Goal: Task Accomplishment & Management: Complete application form

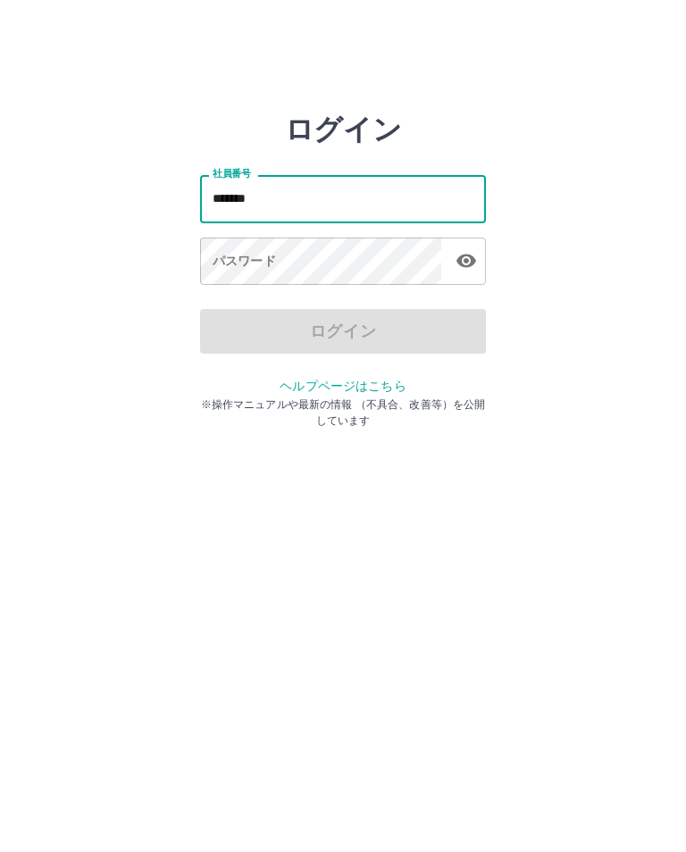
type input "*******"
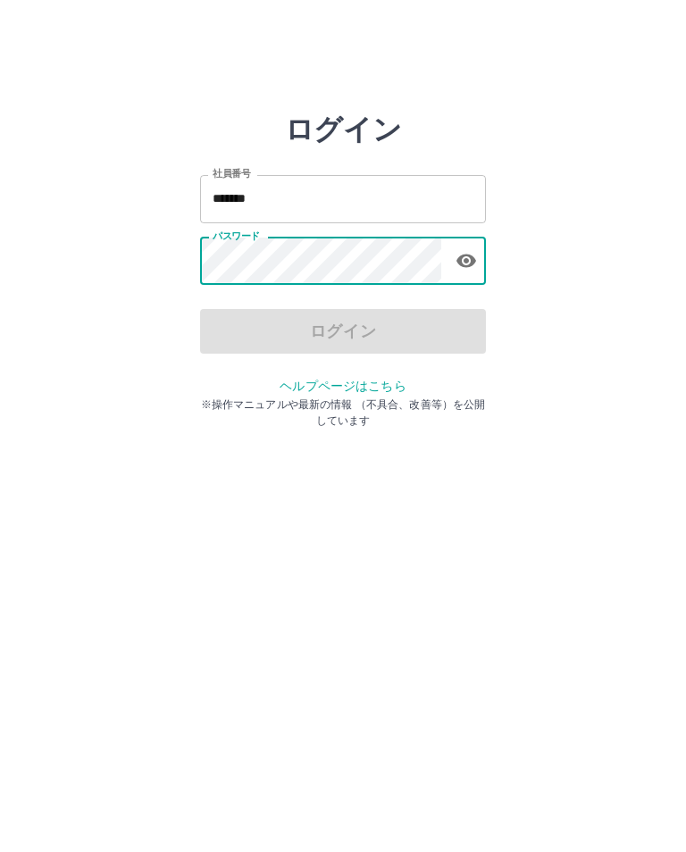
click at [672, 398] on html "ログイン 社員番号 ******* 社員番号 パスワード パスワード ログイン ヘルプページはこちら ※操作マニュアルや最新の情報 （不具合、改善等）を公開し…" at bounding box center [343, 199] width 686 height 398
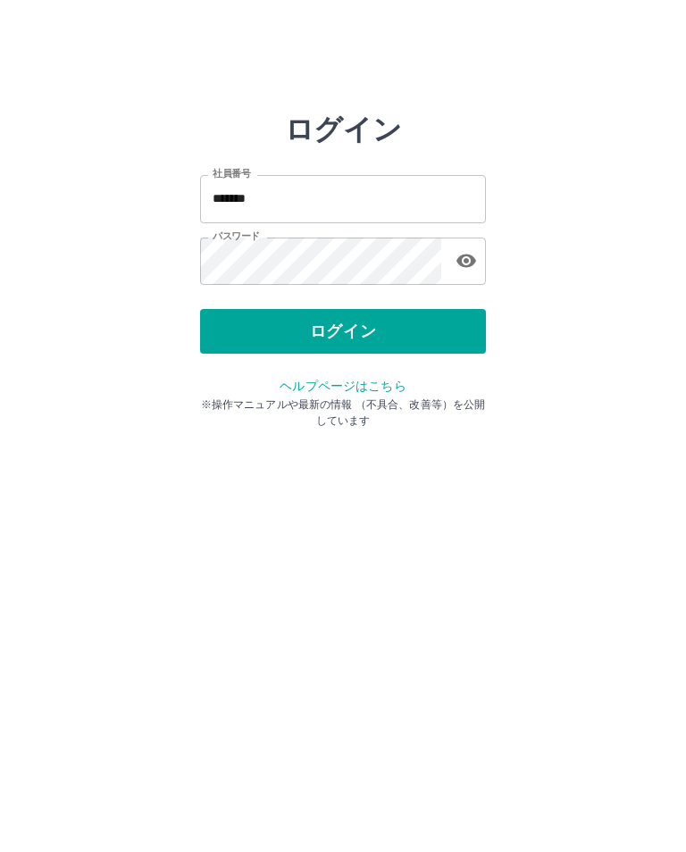
click at [539, 398] on html "ログイン 社員番号 ******* 社員番号 パスワード パスワード ログイン ヘルプページはこちら ※操作マニュアルや最新の情報 （不具合、改善等）を公開し…" at bounding box center [343, 199] width 686 height 398
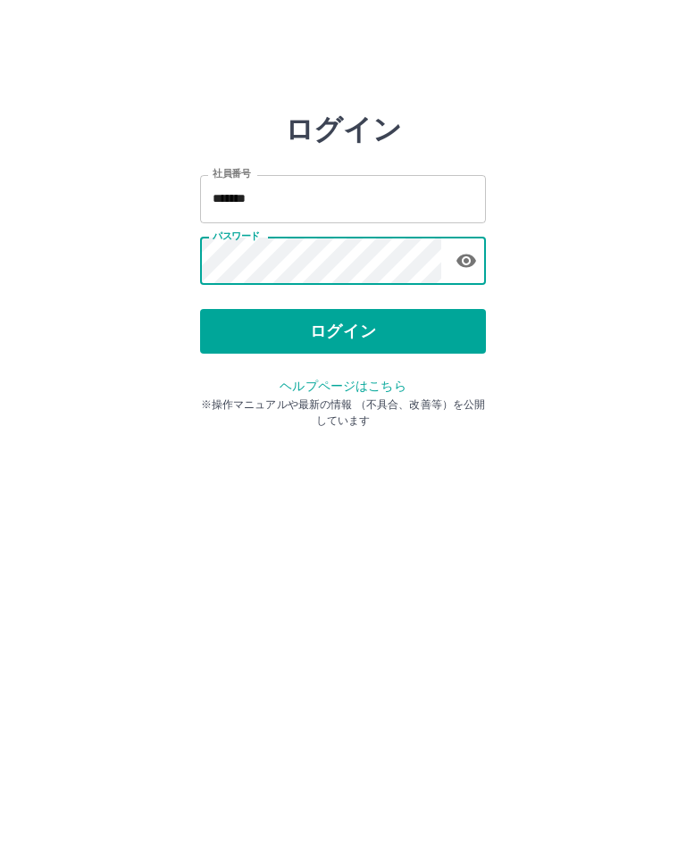
click at [338, 321] on button "ログイン" at bounding box center [343, 331] width 286 height 45
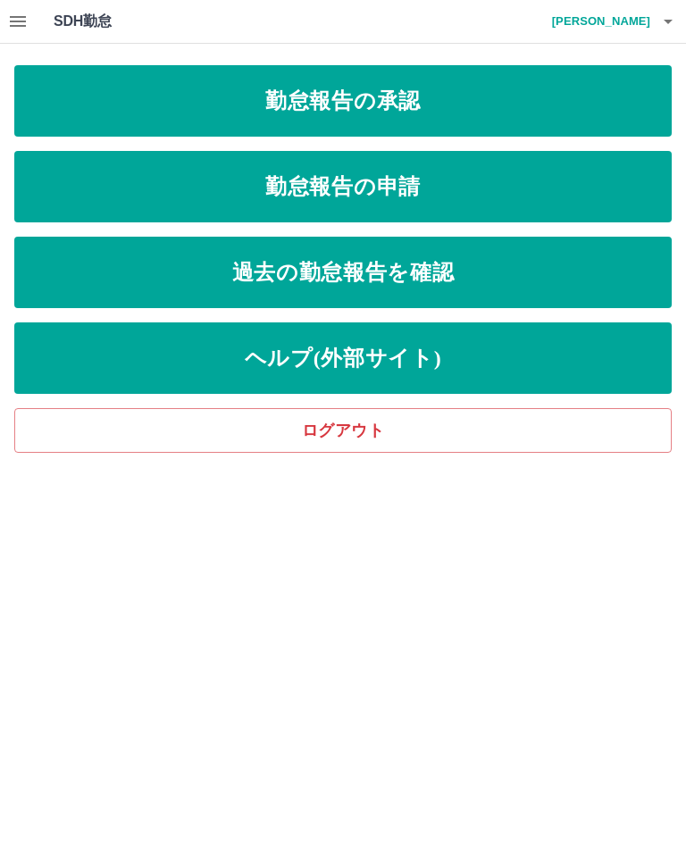
click at [388, 193] on link "勤怠報告の申請" at bounding box center [342, 186] width 657 height 71
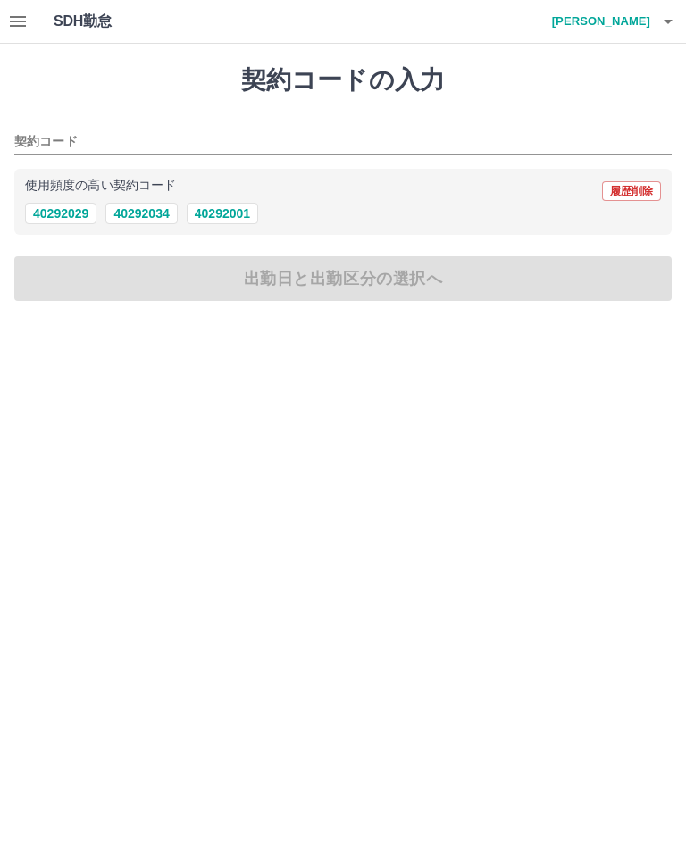
click at [146, 218] on button "40292034" at bounding box center [140, 213] width 71 height 21
type input "********"
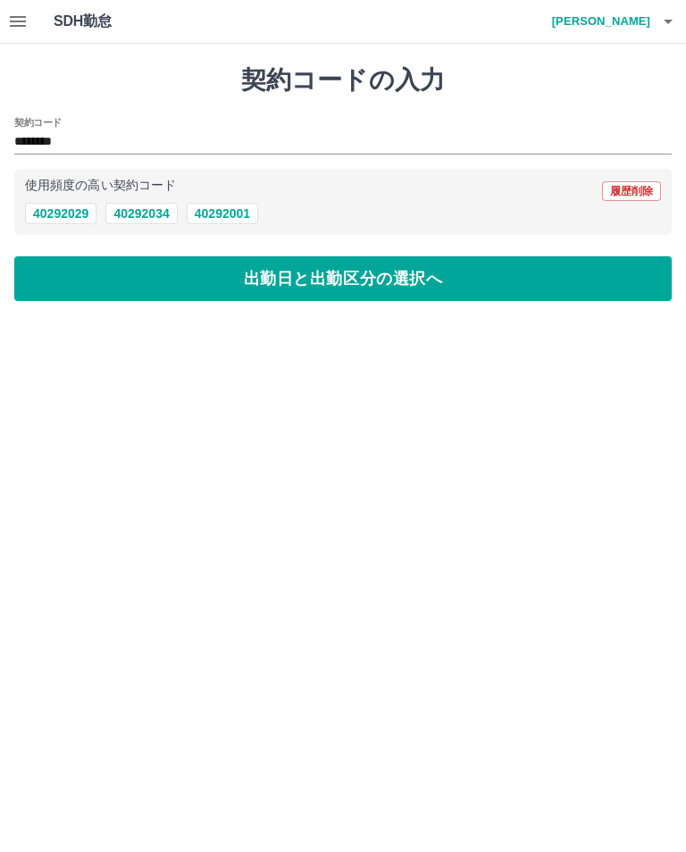
click at [326, 285] on button "出勤日と出勤区分の選択へ" at bounding box center [342, 278] width 657 height 45
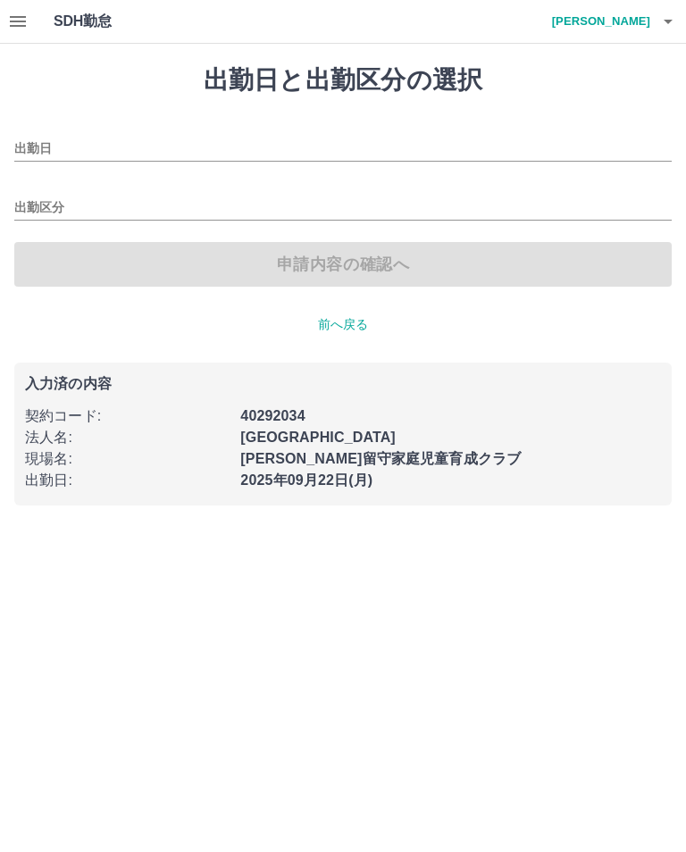
type input "**********"
click at [38, 213] on input "出勤区分" at bounding box center [342, 208] width 657 height 22
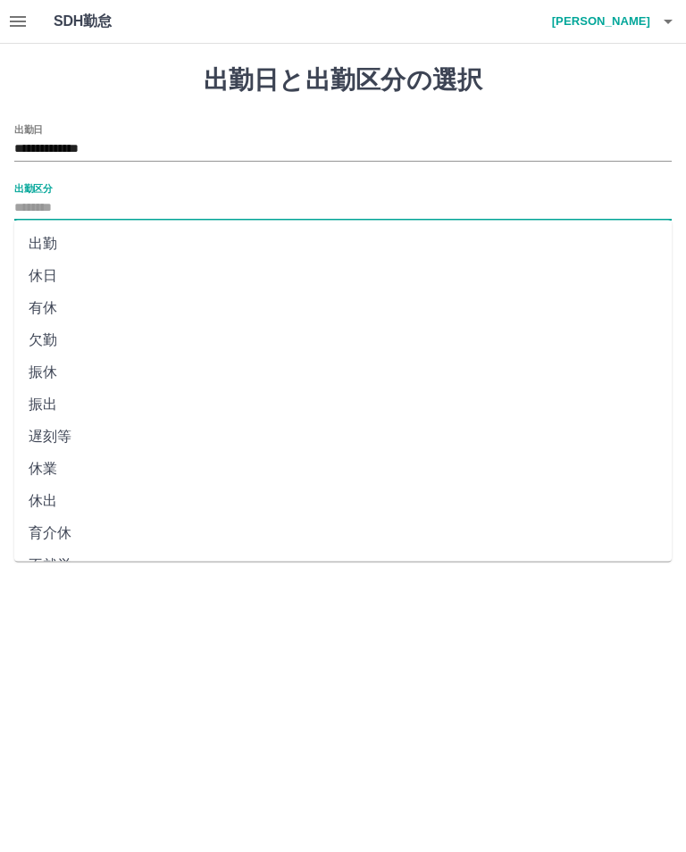
click at [47, 241] on li "出勤" at bounding box center [342, 244] width 657 height 32
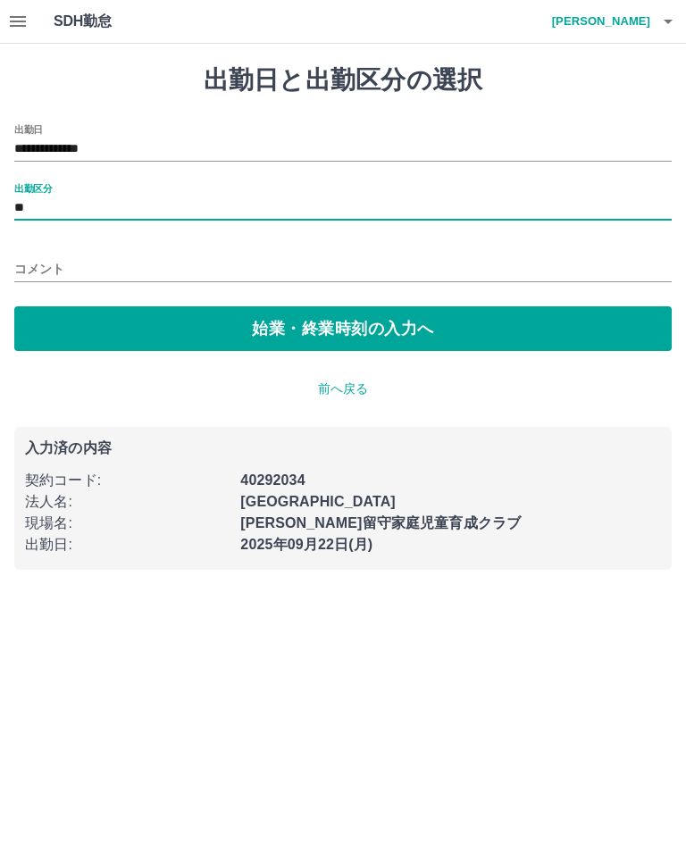
type input "**"
click at [322, 339] on button "始業・終業時刻の入力へ" at bounding box center [342, 328] width 657 height 45
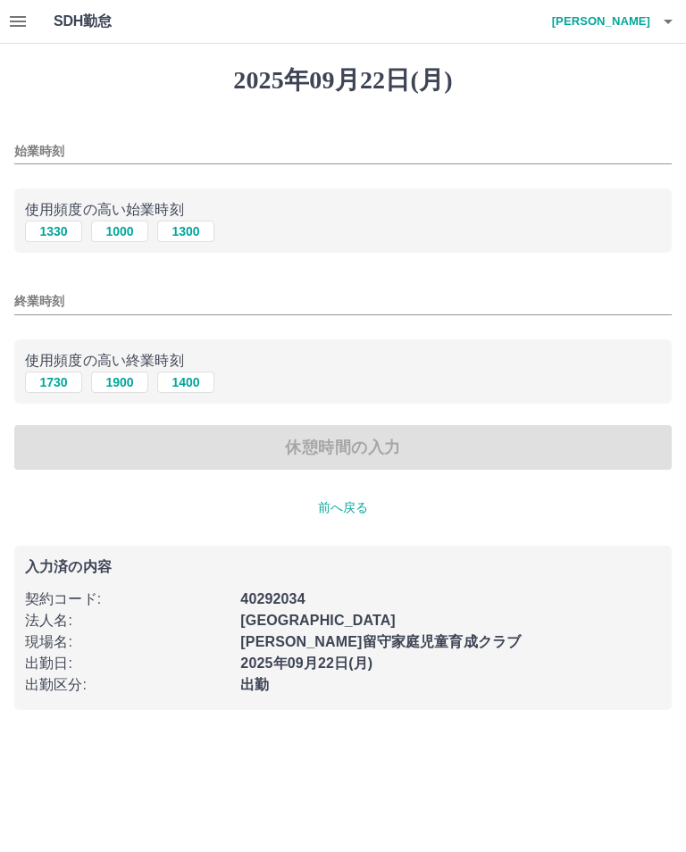
click at [93, 144] on input "始業時刻" at bounding box center [342, 151] width 657 height 26
type input "****"
click at [47, 311] on input "終業時刻" at bounding box center [342, 301] width 657 height 26
click at [114, 381] on button "1900" at bounding box center [119, 382] width 57 height 21
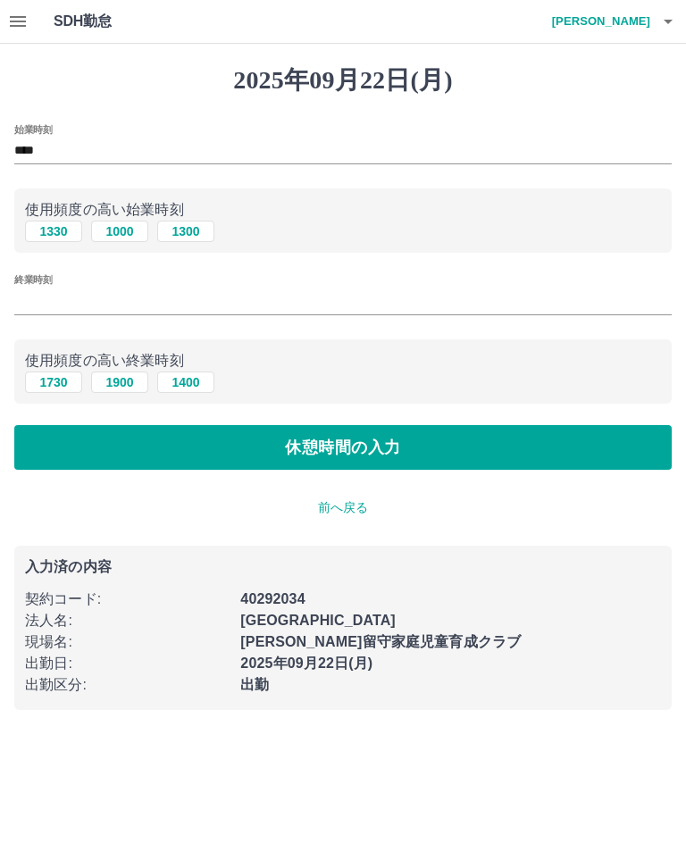
type input "****"
click at [313, 452] on button "休憩時間の入力" at bounding box center [342, 447] width 657 height 45
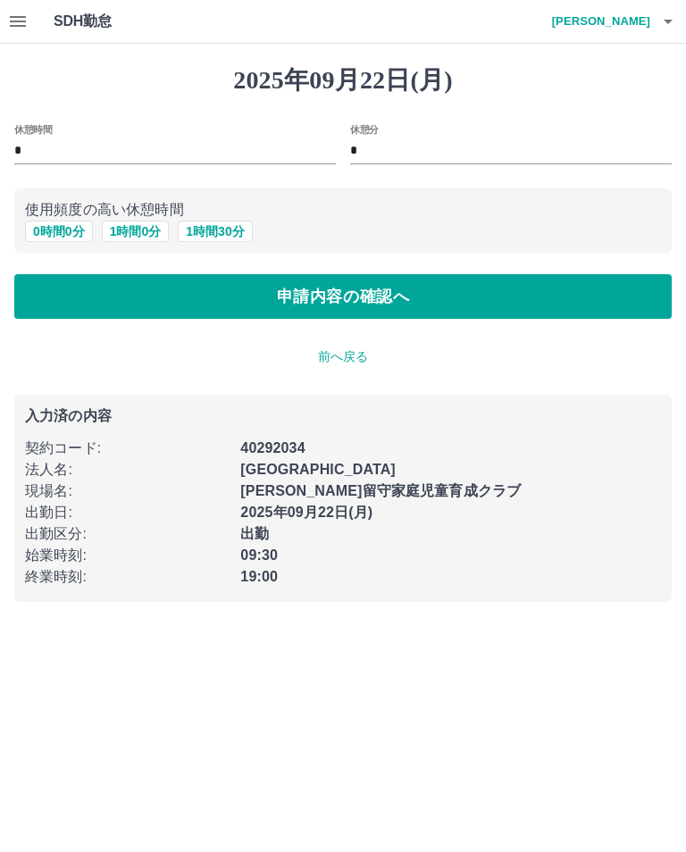
click at [131, 231] on button "1 時間 0 分" at bounding box center [136, 231] width 68 height 21
type input "*"
click at [20, 153] on input "*" at bounding box center [174, 151] width 321 height 26
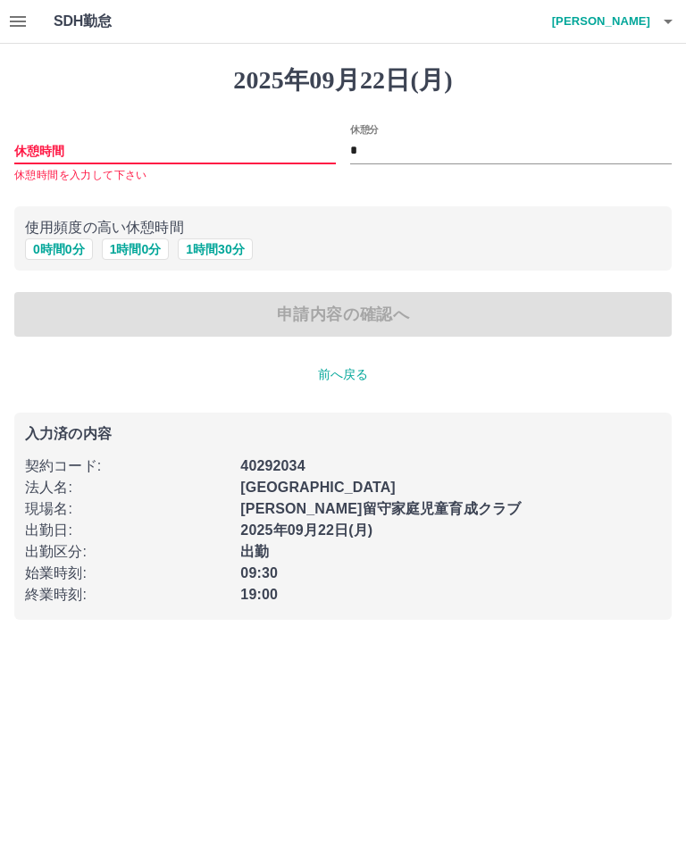
click at [221, 246] on button "1 時間 30 分" at bounding box center [215, 248] width 74 height 21
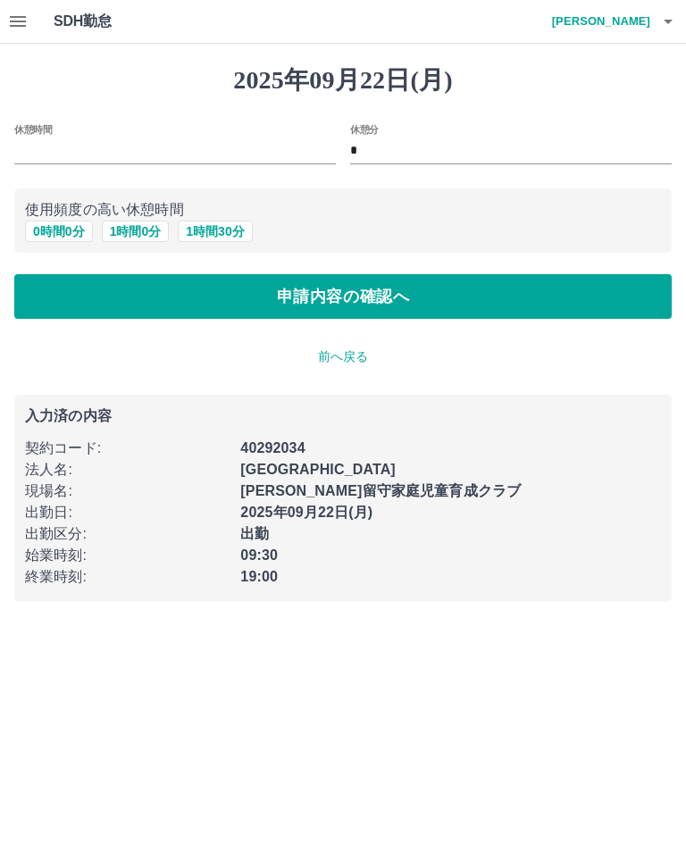
type input "*"
type input "**"
click at [628, 302] on button "申請内容の確認へ" at bounding box center [342, 296] width 657 height 45
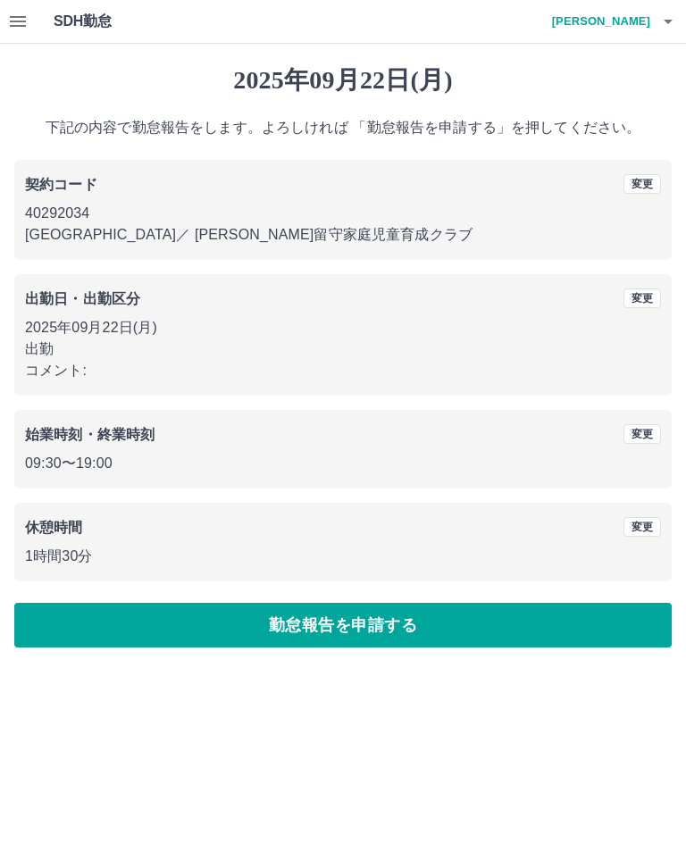
click at [347, 622] on button "勤怠報告を申請する" at bounding box center [342, 625] width 657 height 45
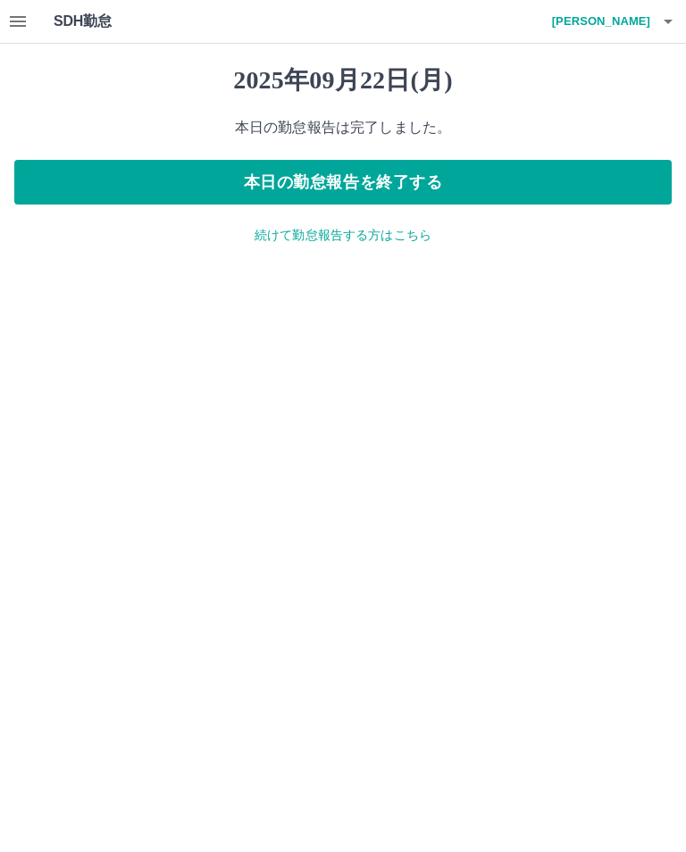
click at [589, 183] on button "本日の勤怠報告を終了する" at bounding box center [342, 182] width 657 height 45
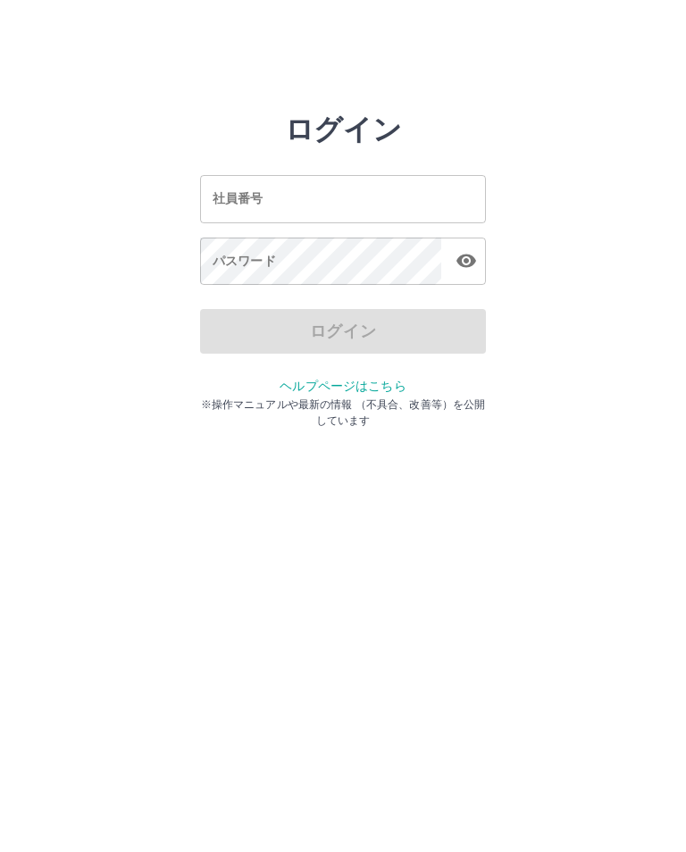
click at [403, 199] on input "社員番号" at bounding box center [343, 198] width 286 height 47
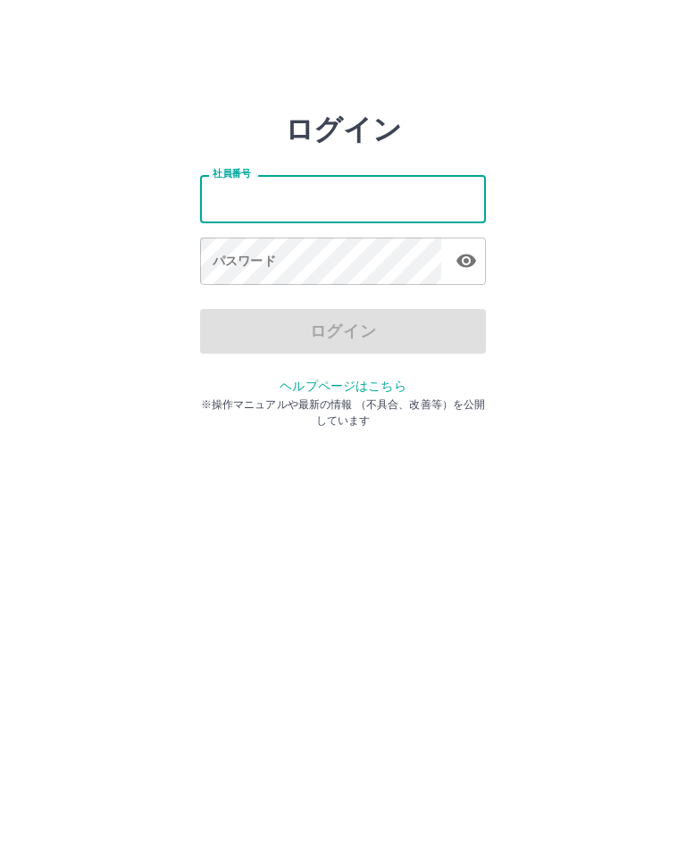
type input "*******"
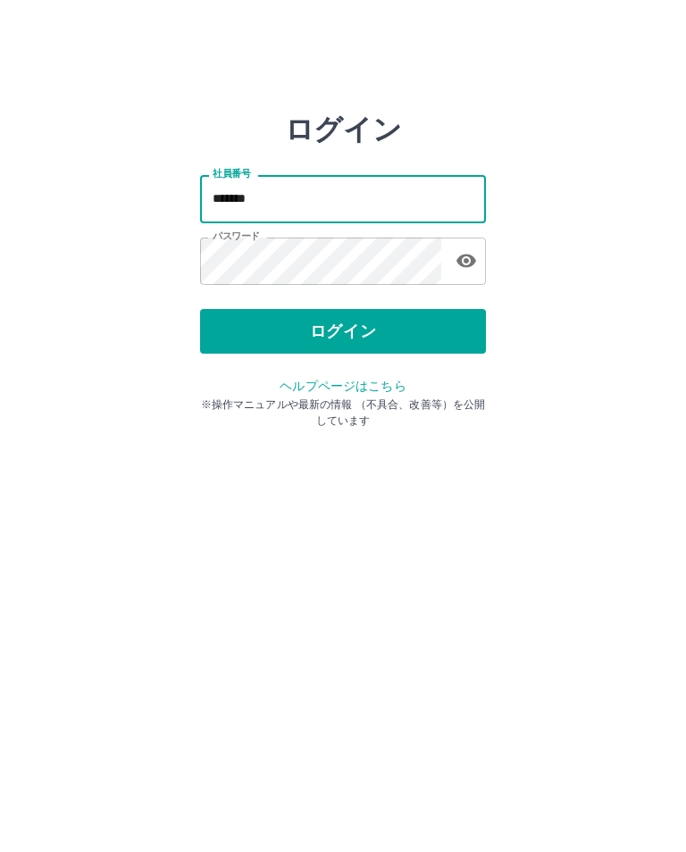
click at [447, 331] on button "ログイン" at bounding box center [343, 331] width 286 height 45
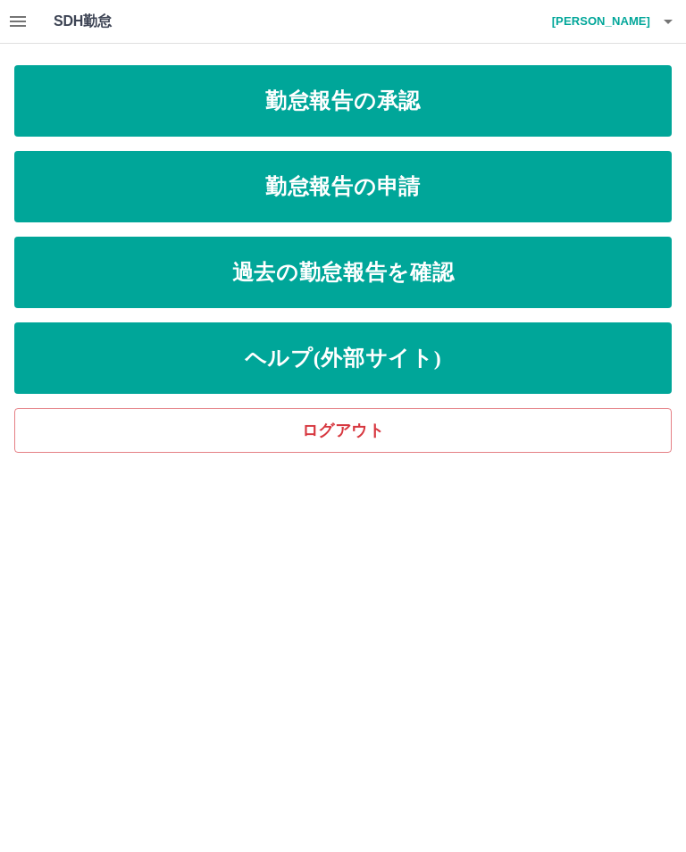
click at [505, 105] on link "勤怠報告の承認" at bounding box center [342, 100] width 657 height 71
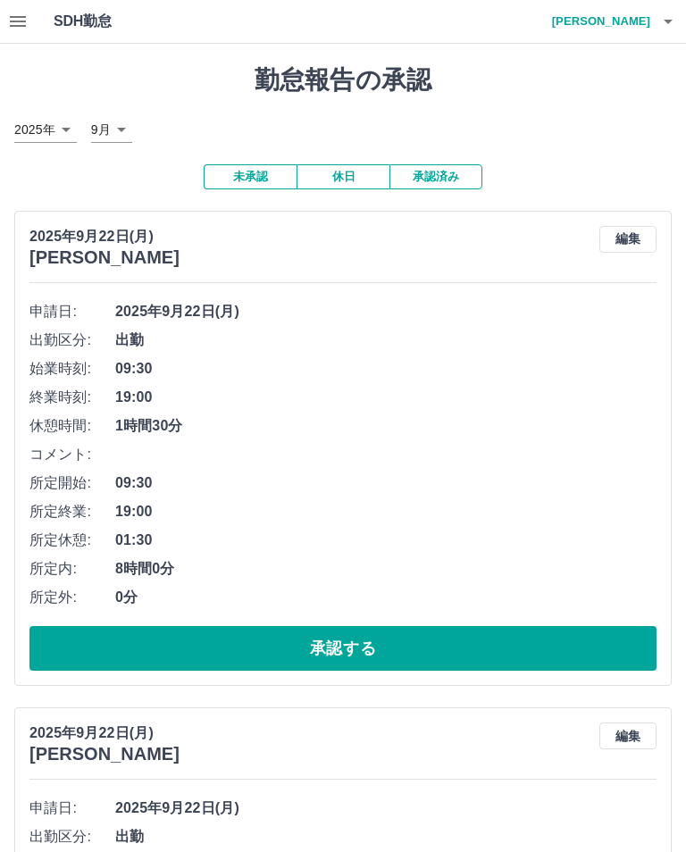
click at [351, 649] on button "承認する" at bounding box center [342, 648] width 627 height 45
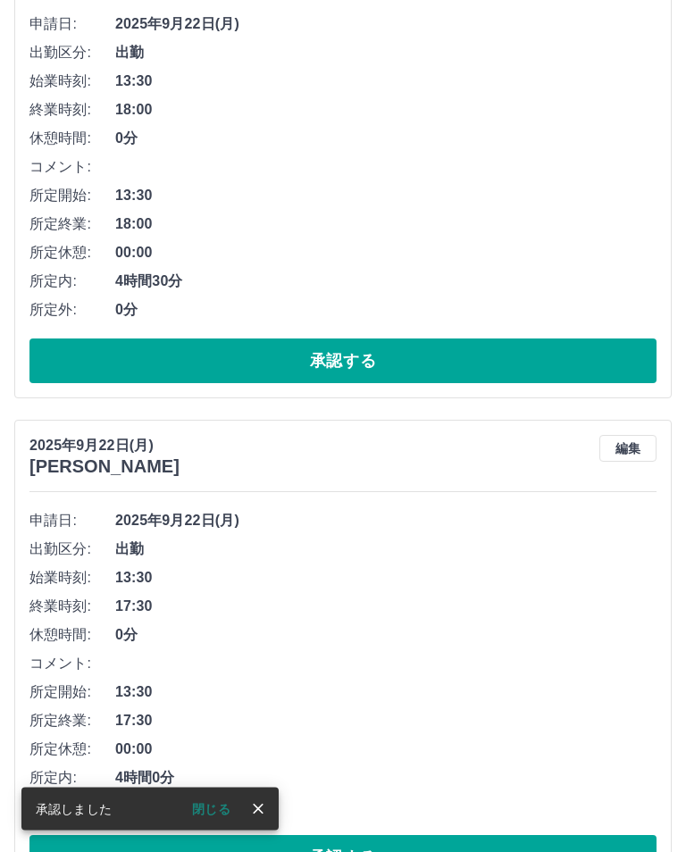
scroll to position [289, 0]
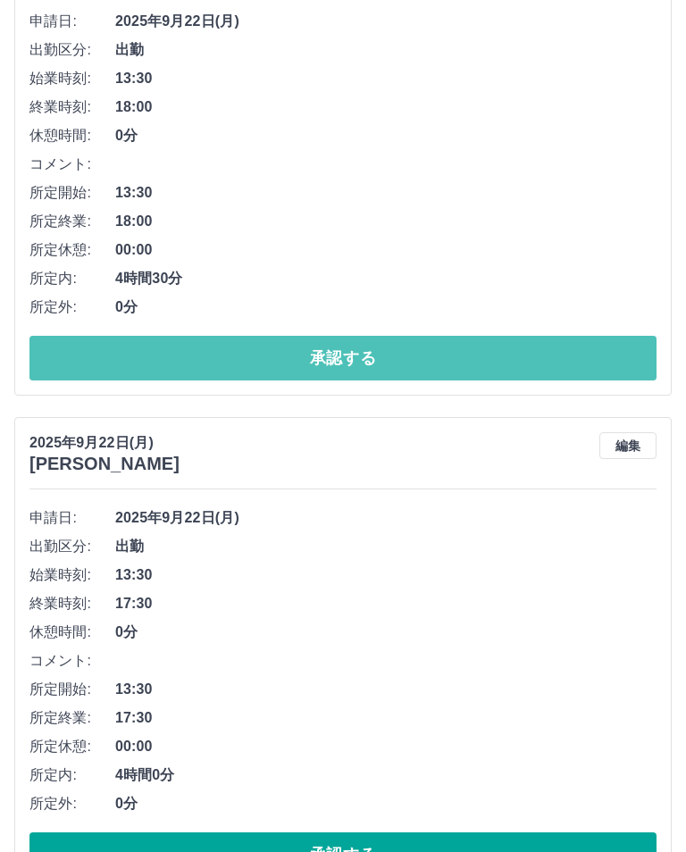
click at [486, 350] on button "承認する" at bounding box center [342, 359] width 627 height 45
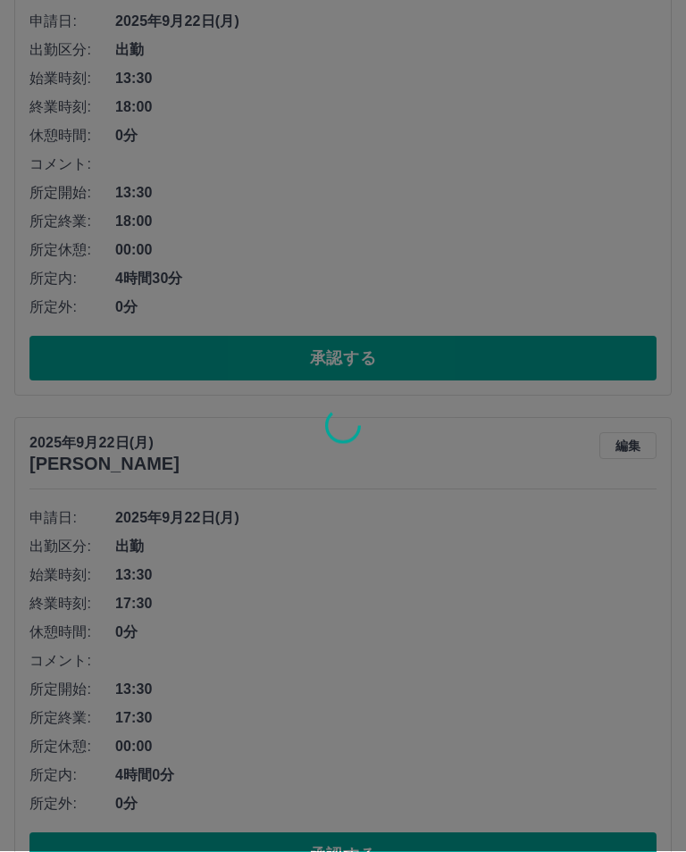
scroll to position [290, 0]
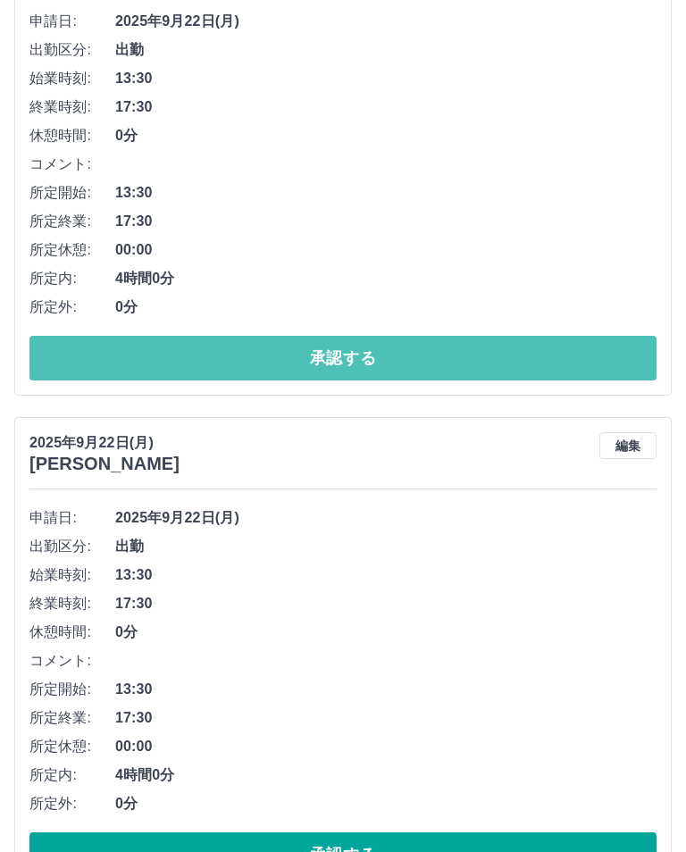
click at [348, 365] on button "承認する" at bounding box center [342, 358] width 627 height 45
click at [360, 354] on button "承認する" at bounding box center [342, 358] width 627 height 45
click at [283, 358] on button "承認する" at bounding box center [342, 358] width 627 height 45
click at [397, 355] on button "承認する" at bounding box center [342, 358] width 627 height 45
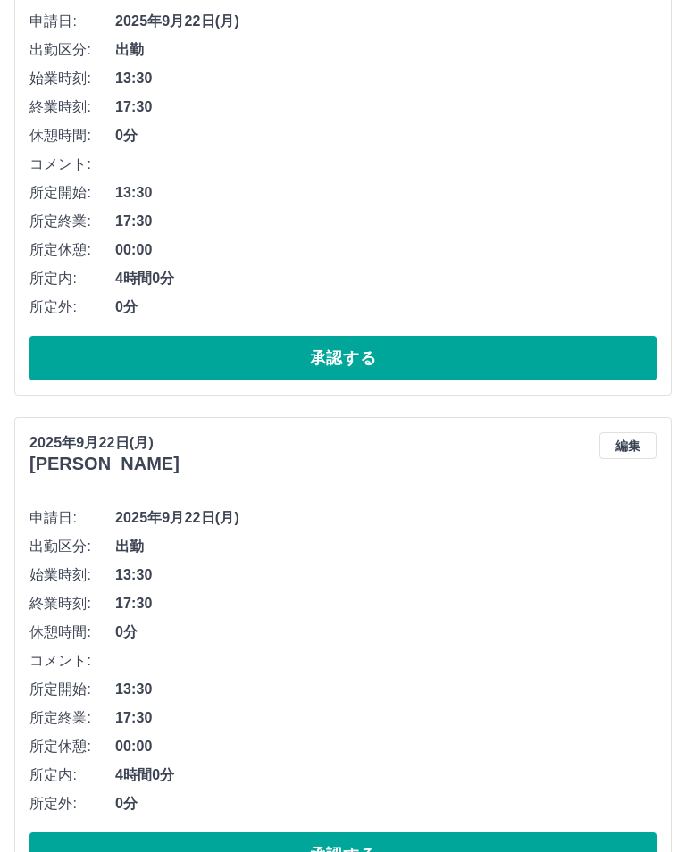
click at [362, 347] on button "承認する" at bounding box center [342, 358] width 627 height 45
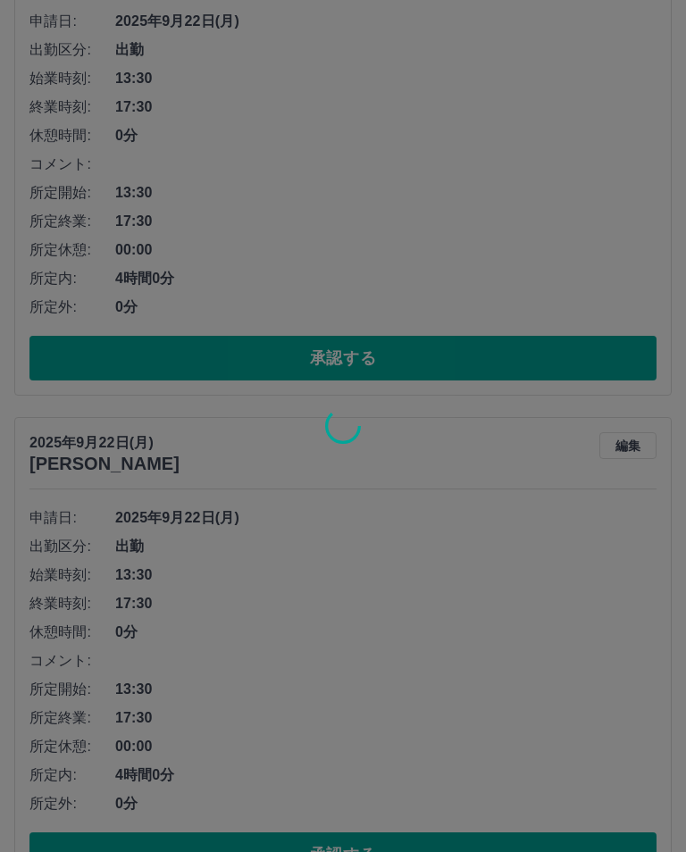
click at [331, 357] on div at bounding box center [343, 426] width 686 height 852
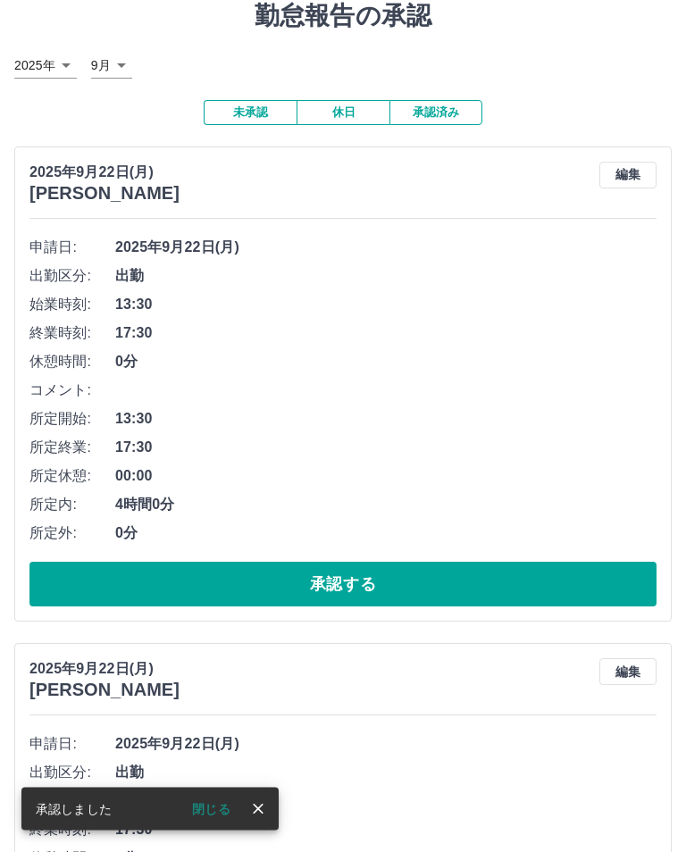
scroll to position [64, 0]
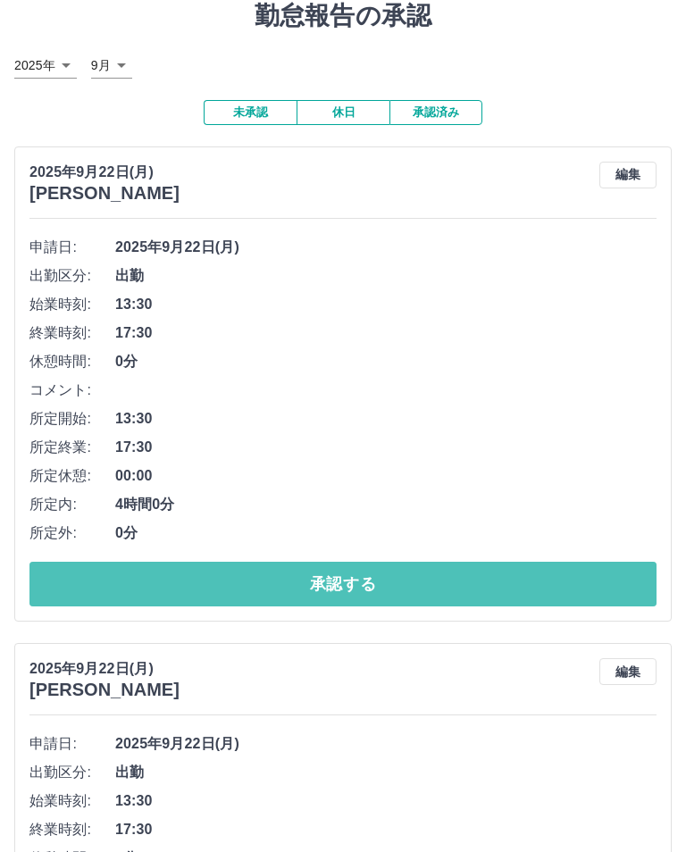
click at [340, 582] on button "承認する" at bounding box center [342, 584] width 627 height 45
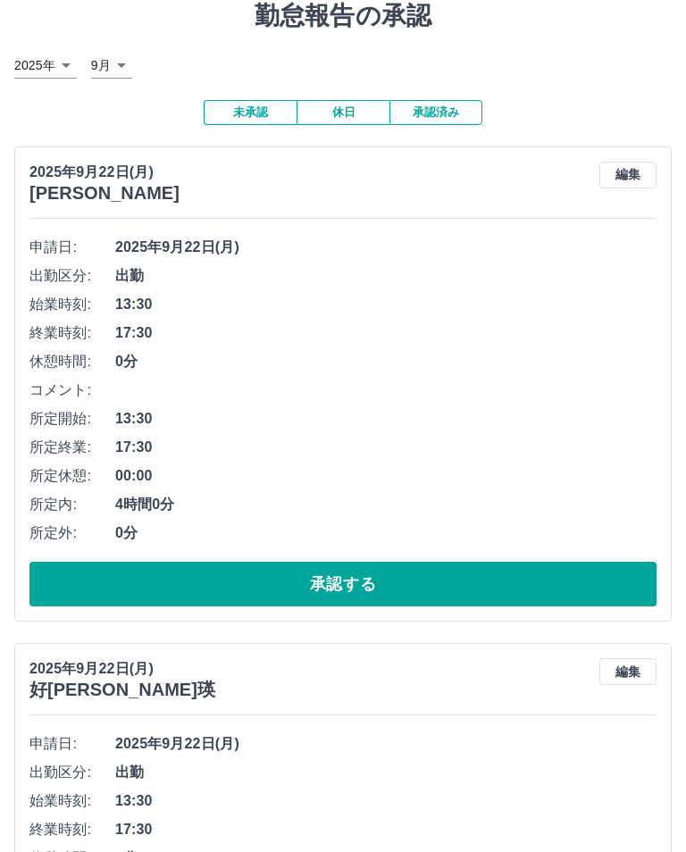
click at [377, 581] on button "承認する" at bounding box center [342, 584] width 627 height 45
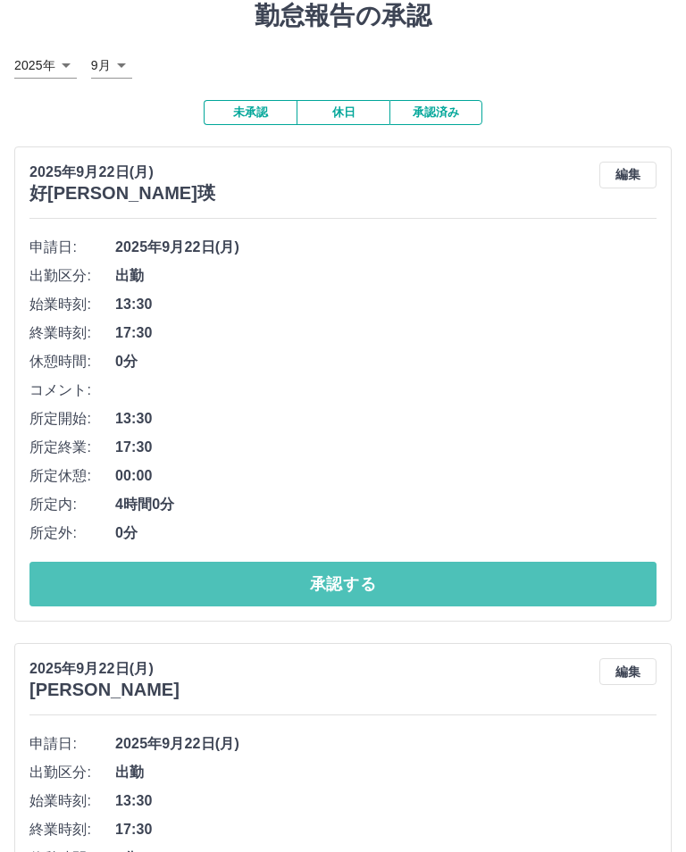
click at [321, 588] on button "承認する" at bounding box center [342, 584] width 627 height 45
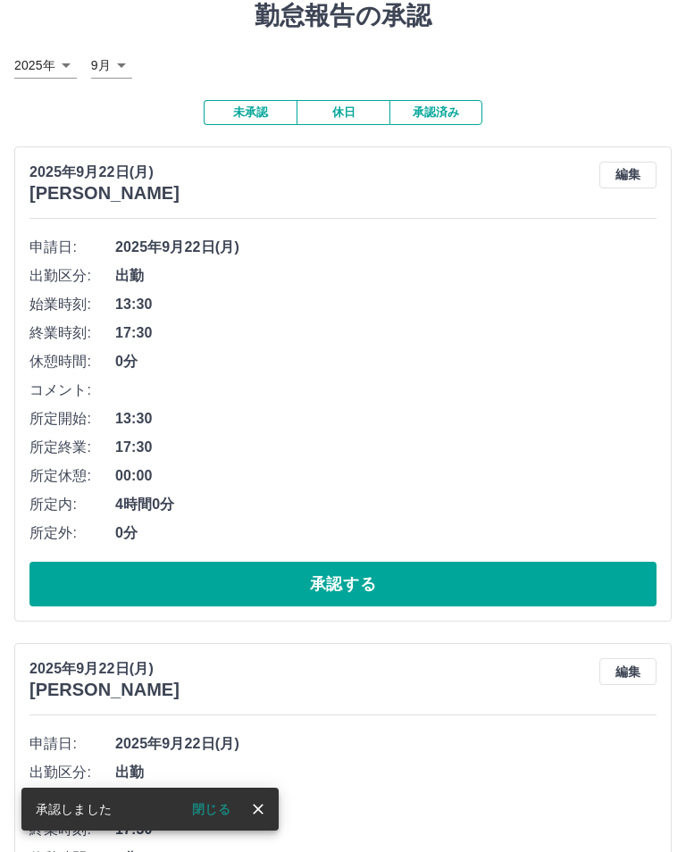
scroll to position [63, 0]
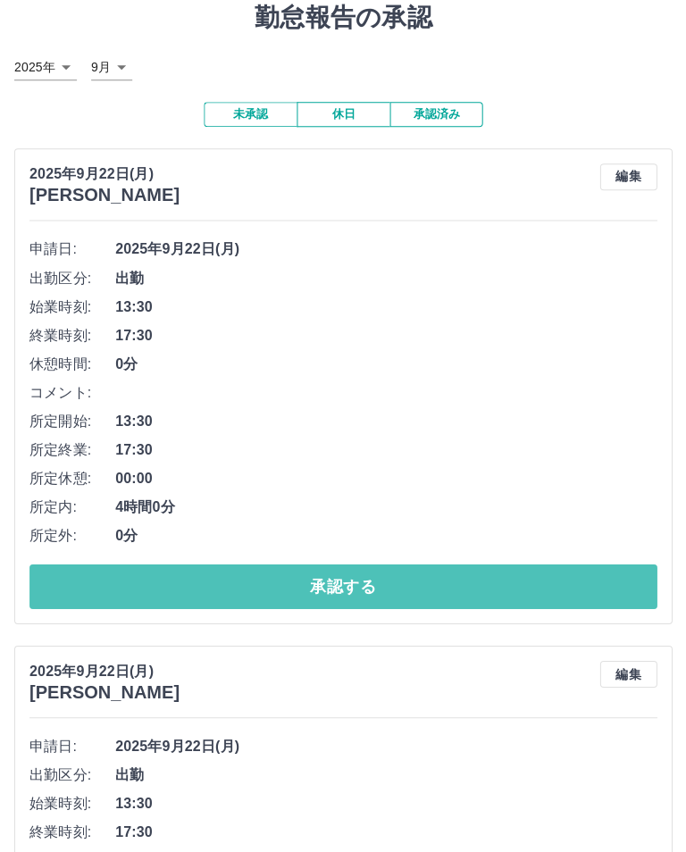
click at [604, 583] on button "承認する" at bounding box center [342, 586] width 627 height 45
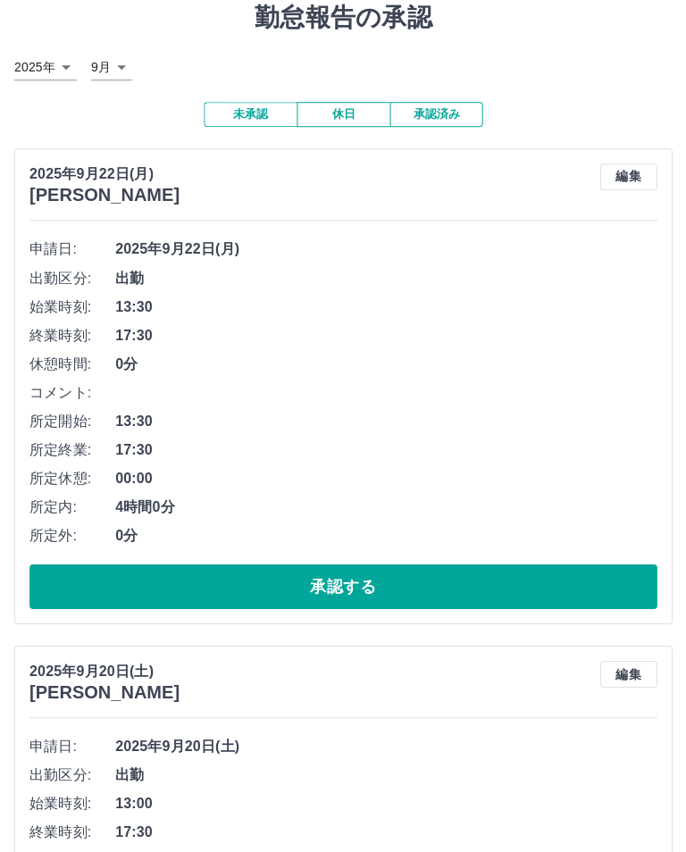
click at [554, 583] on button "承認する" at bounding box center [342, 586] width 627 height 45
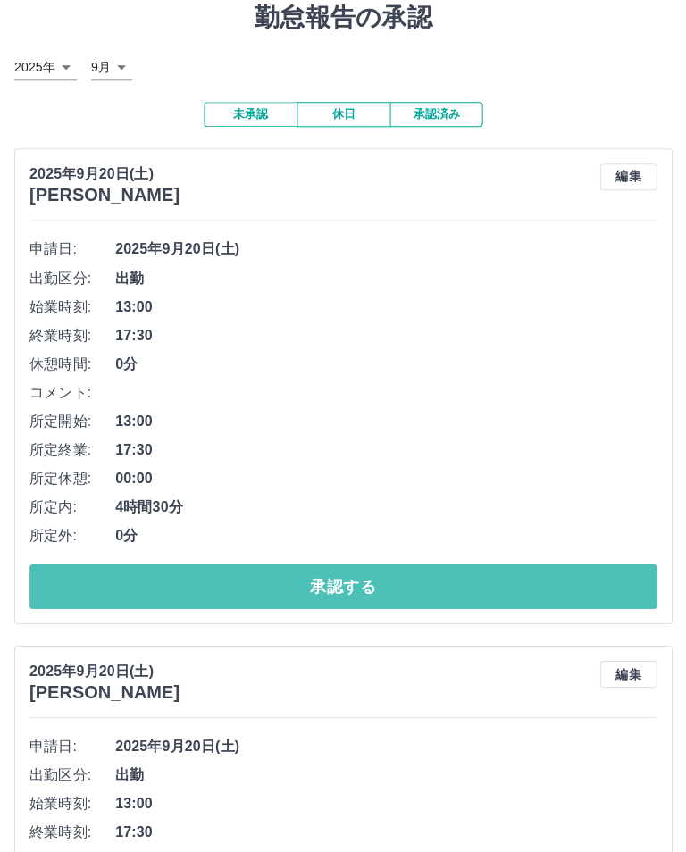
click at [538, 586] on button "承認する" at bounding box center [342, 586] width 627 height 45
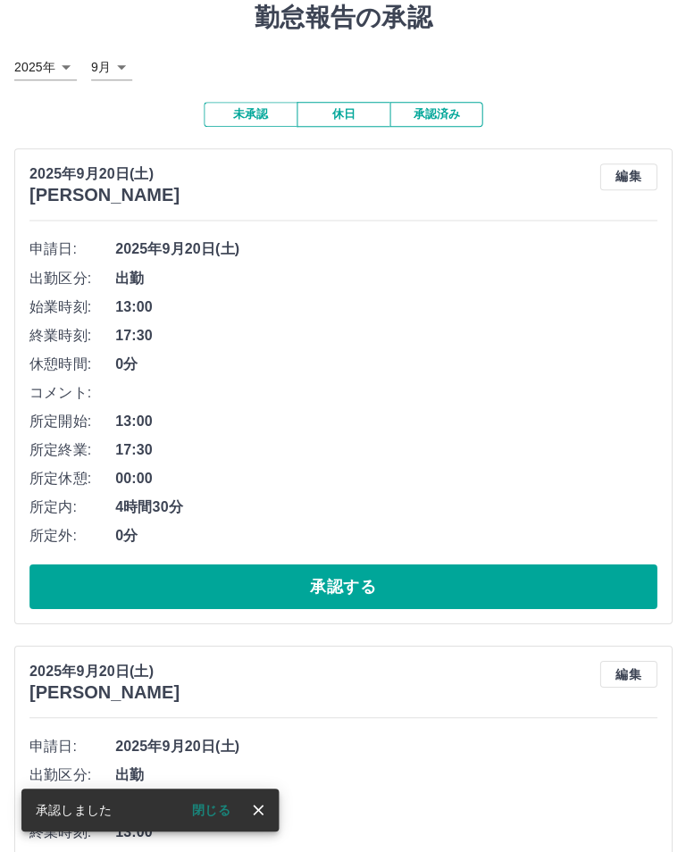
click at [524, 587] on button "承認する" at bounding box center [342, 586] width 627 height 45
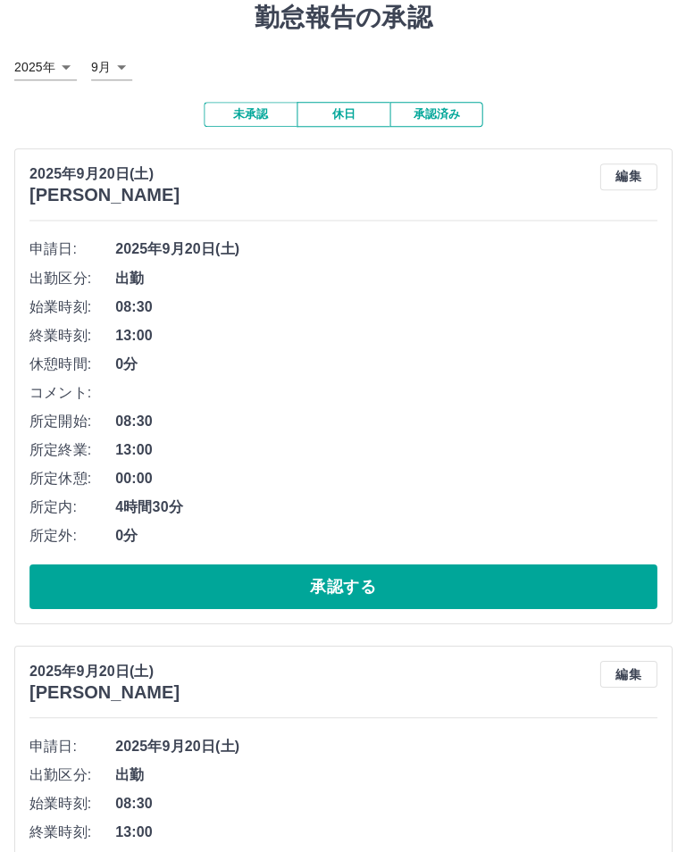
click at [519, 568] on button "承認する" at bounding box center [342, 586] width 627 height 45
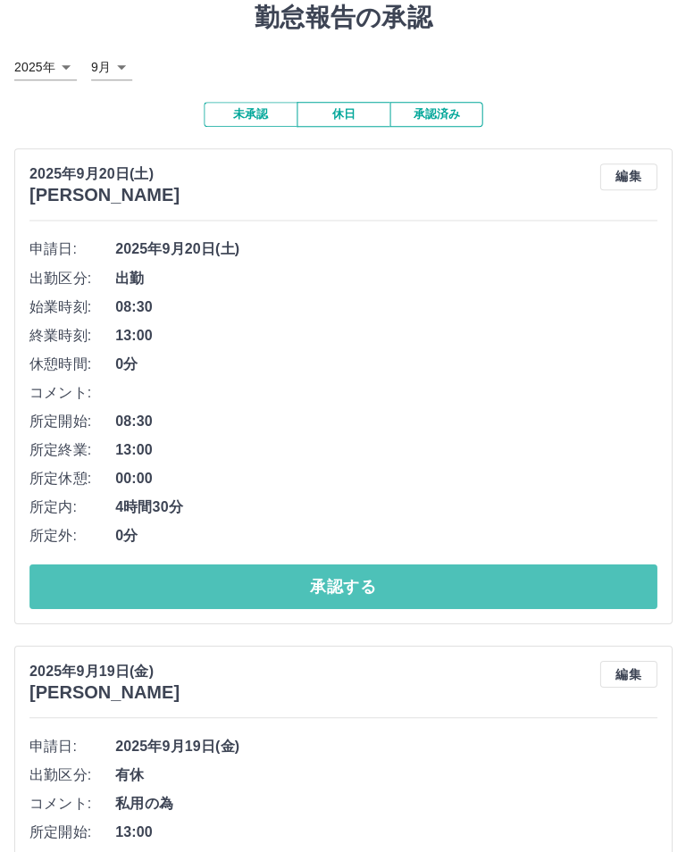
click at [543, 591] on button "承認する" at bounding box center [342, 586] width 627 height 45
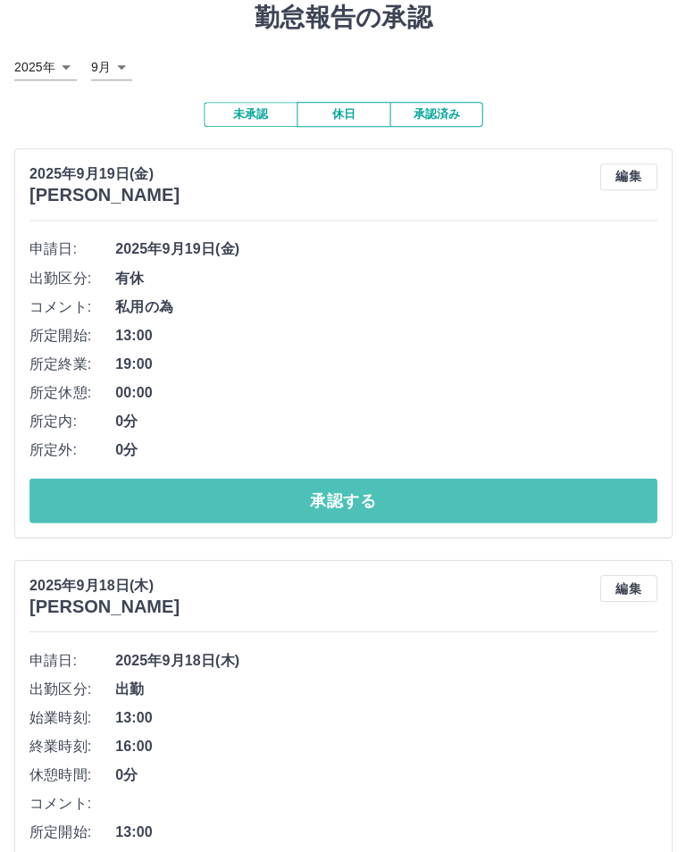
click at [514, 500] on button "承認する" at bounding box center [342, 500] width 627 height 45
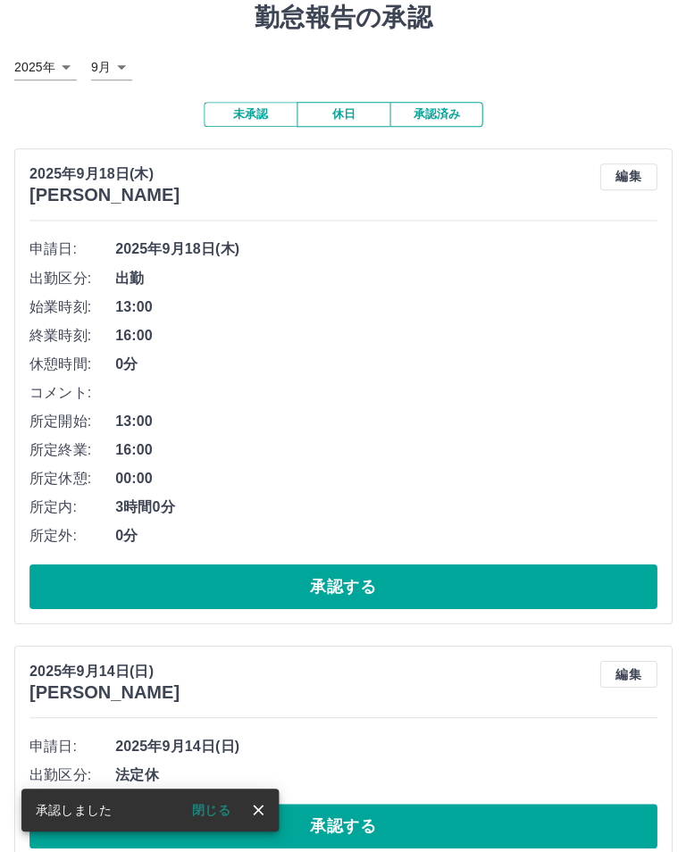
click at [467, 583] on button "承認する" at bounding box center [342, 586] width 627 height 45
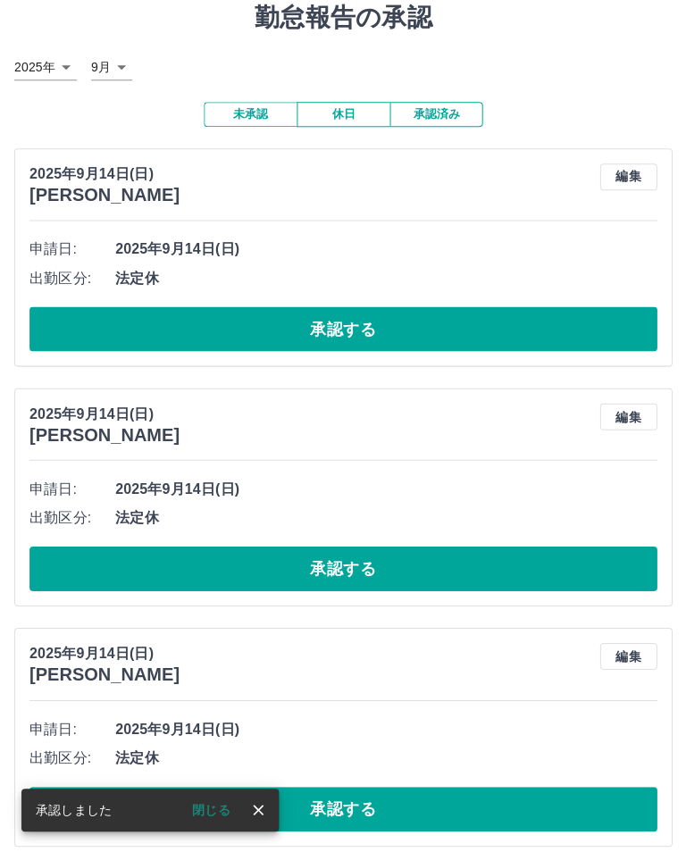
click at [562, 340] on button "承認する" at bounding box center [342, 328] width 627 height 45
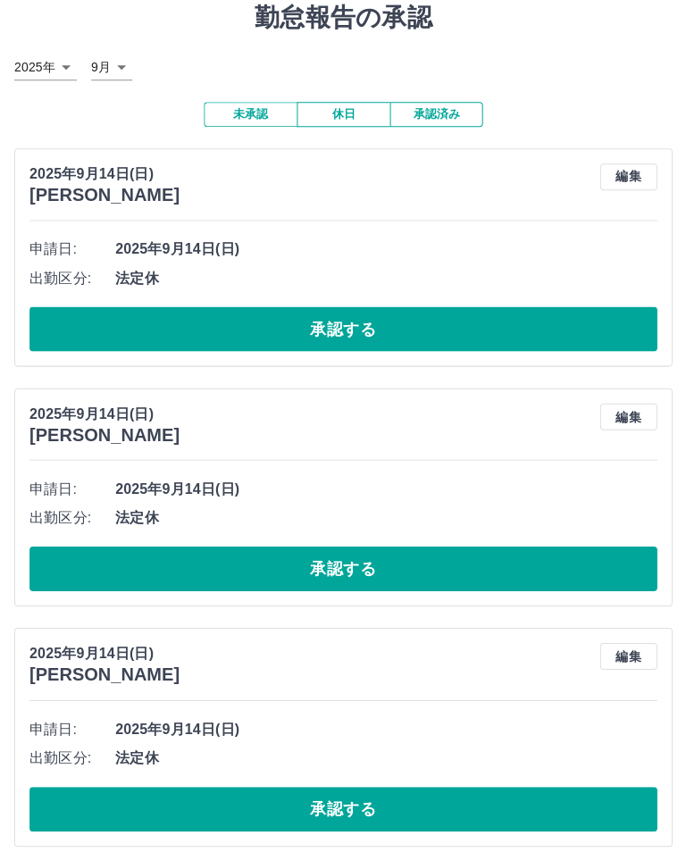
click at [488, 338] on button "承認する" at bounding box center [342, 328] width 627 height 45
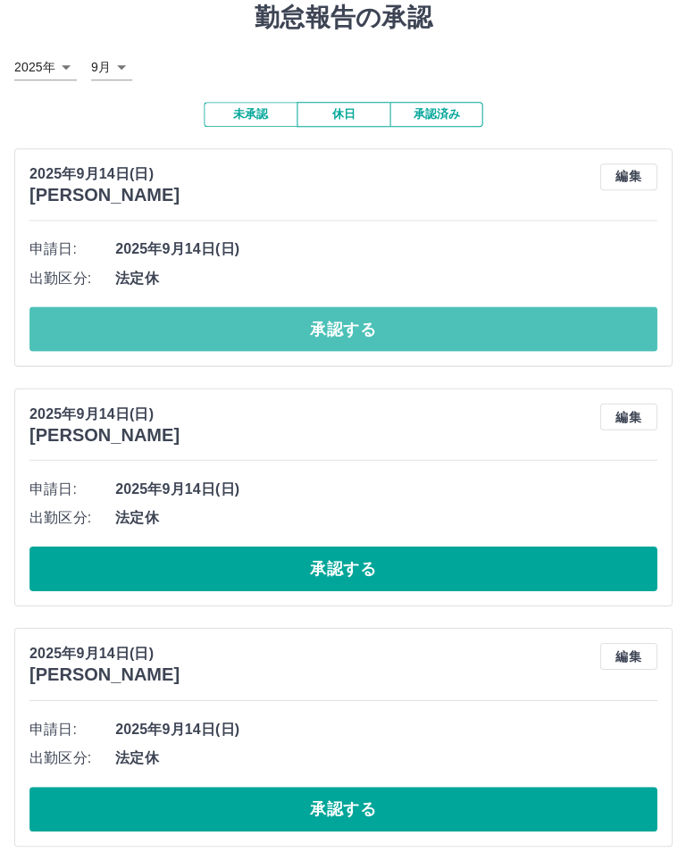
click at [480, 338] on button "承認する" at bounding box center [342, 328] width 627 height 45
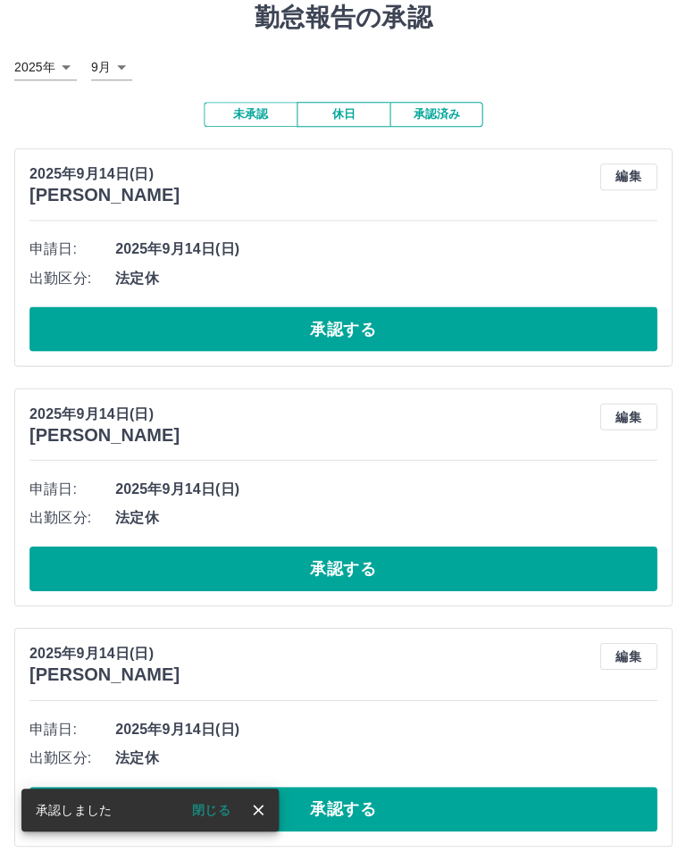
click at [555, 342] on button "承認する" at bounding box center [342, 328] width 627 height 45
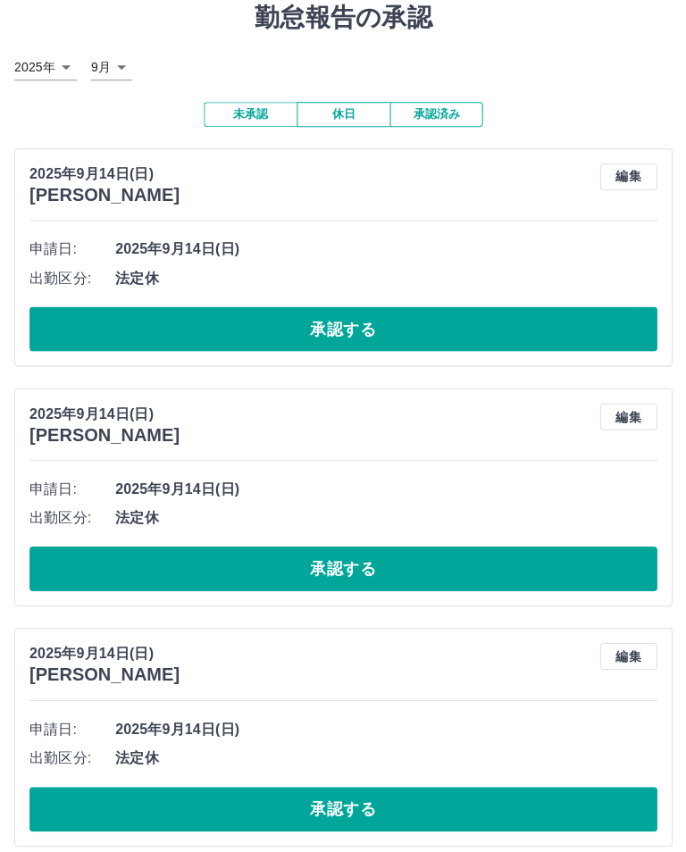
click at [476, 322] on button "承認する" at bounding box center [342, 328] width 627 height 45
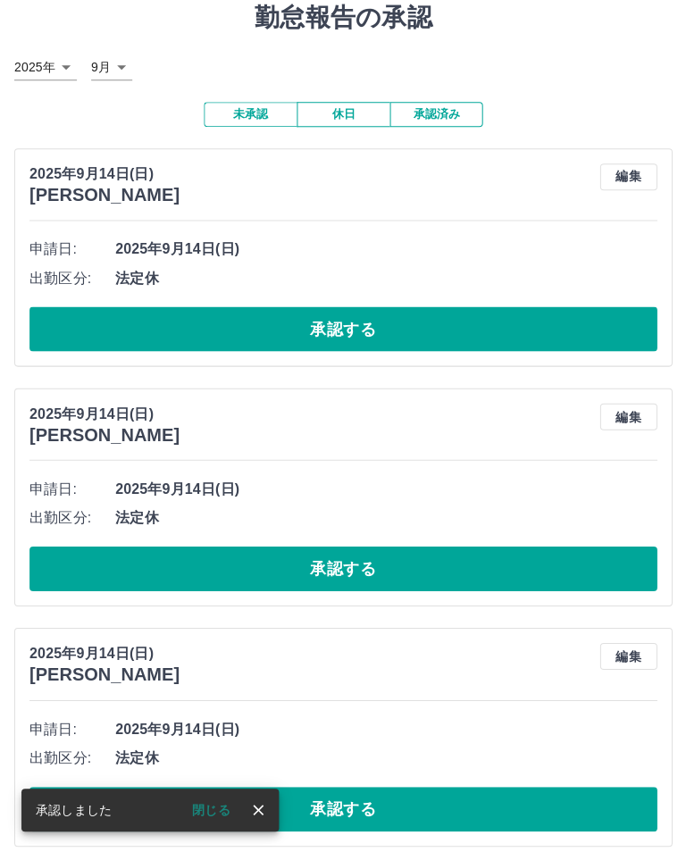
click at [501, 348] on button "承認する" at bounding box center [342, 328] width 627 height 45
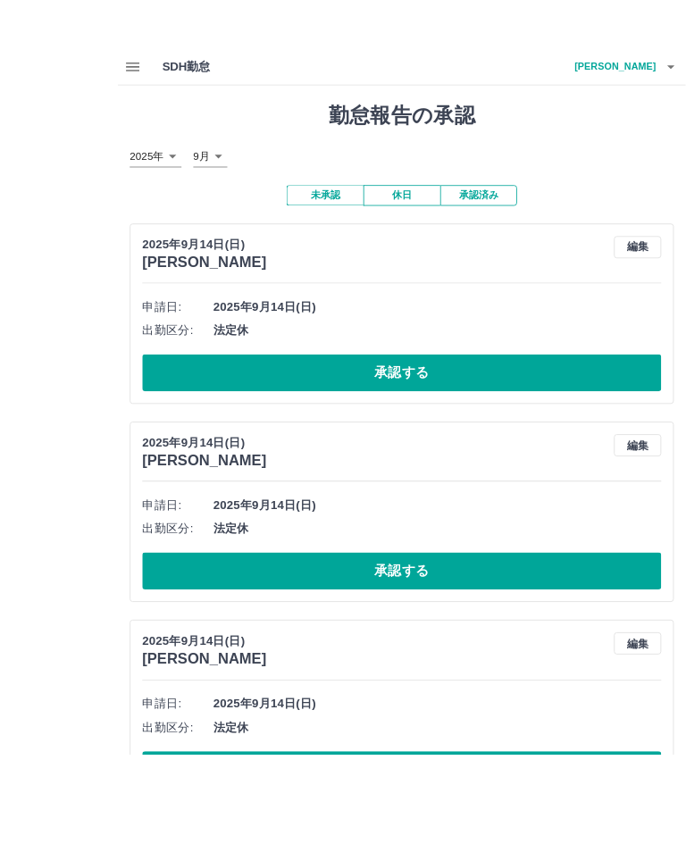
scroll to position [2, 0]
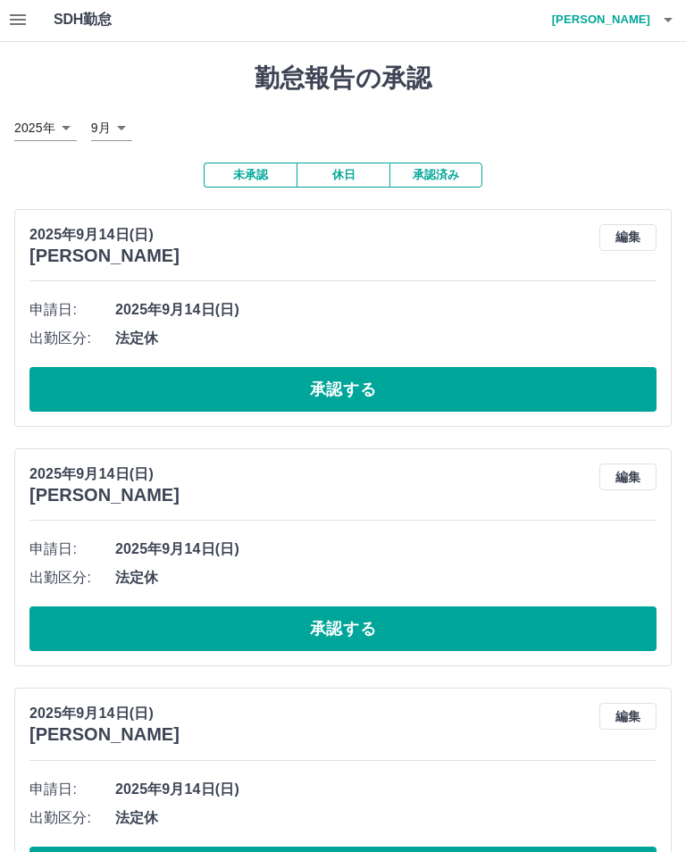
click at [444, 384] on button "承認する" at bounding box center [342, 389] width 627 height 45
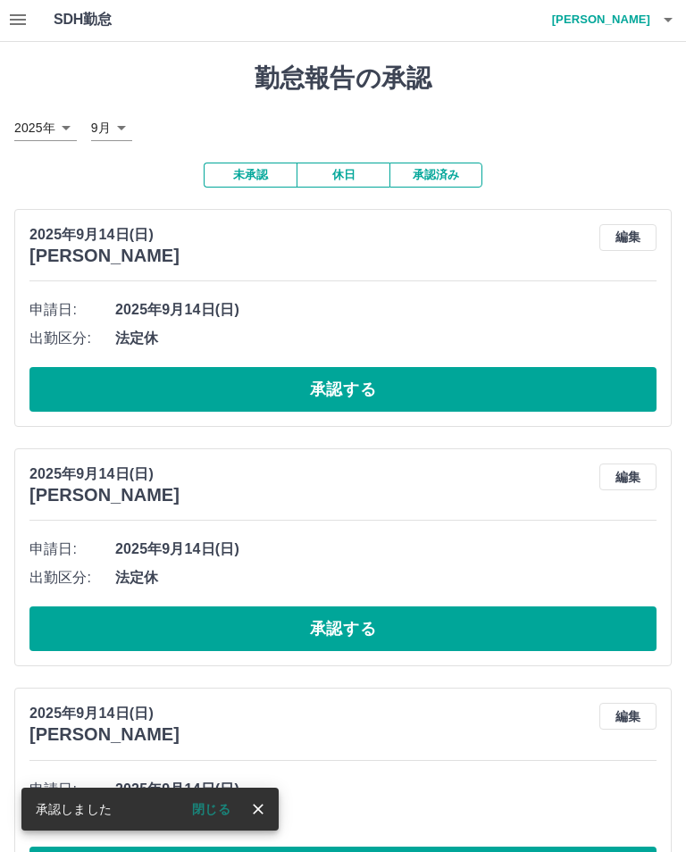
click at [596, 385] on button "承認する" at bounding box center [342, 389] width 627 height 45
click at [609, 391] on button "承認する" at bounding box center [342, 389] width 627 height 45
click at [569, 387] on button "承認する" at bounding box center [342, 389] width 627 height 45
click at [571, 391] on button "承認する" at bounding box center [342, 389] width 627 height 45
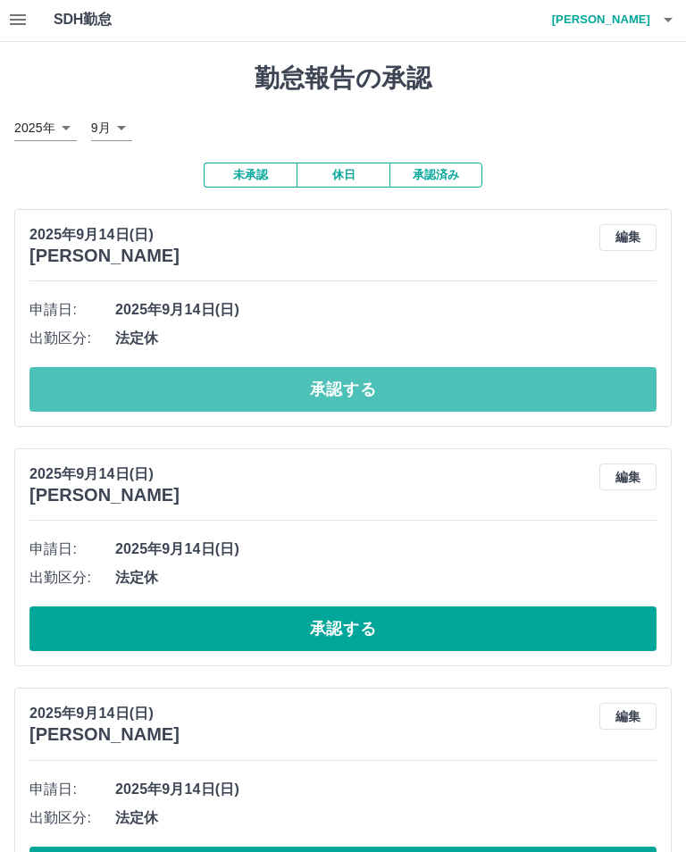
click at [348, 393] on button "承認する" at bounding box center [342, 389] width 627 height 45
click at [608, 388] on button "承認する" at bounding box center [342, 389] width 627 height 45
click at [620, 395] on button "承認する" at bounding box center [342, 389] width 627 height 45
click at [598, 400] on button "承認する" at bounding box center [342, 389] width 627 height 45
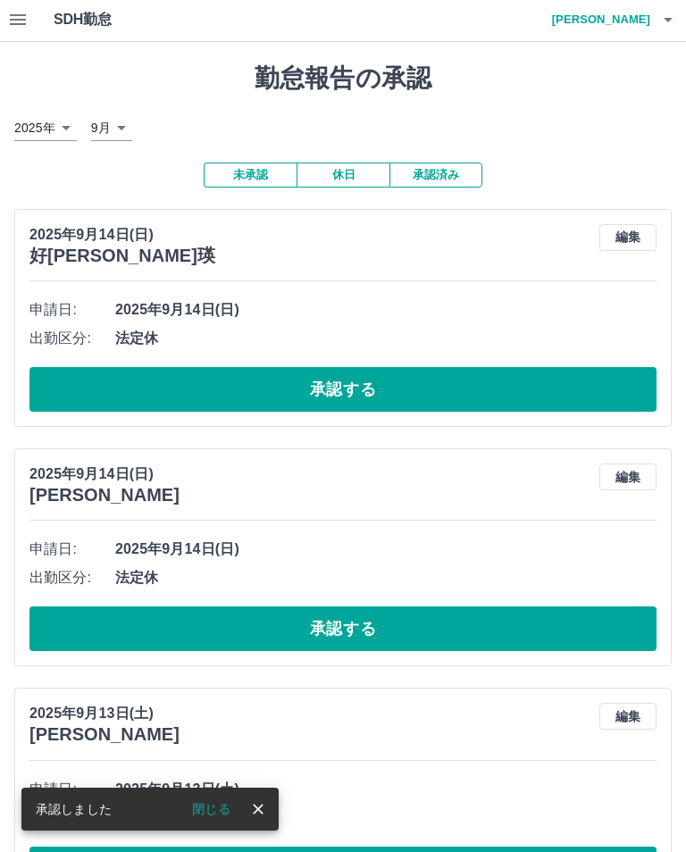
click at [625, 399] on button "承認する" at bounding box center [342, 389] width 627 height 45
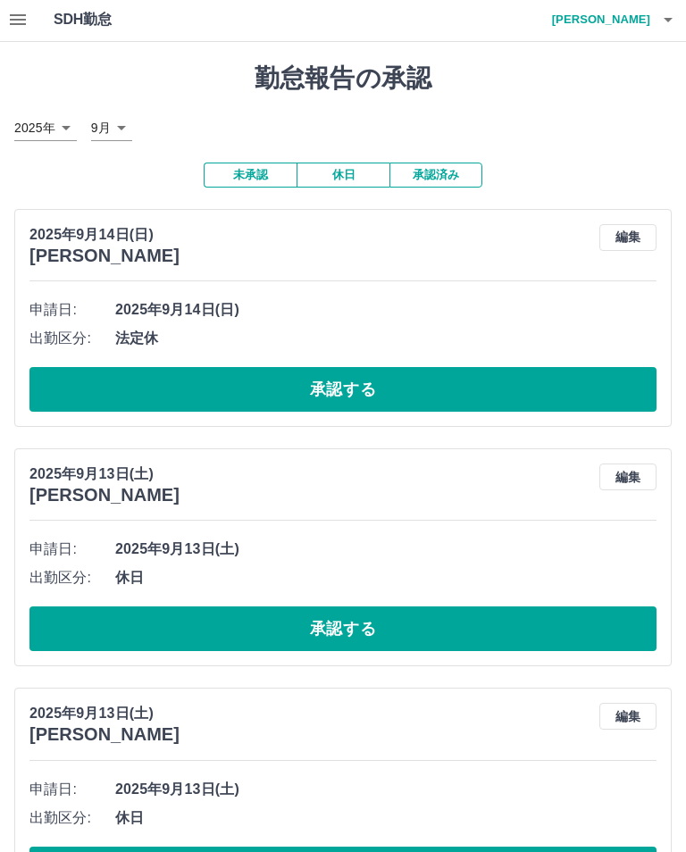
click at [568, 400] on button "承認する" at bounding box center [342, 389] width 627 height 45
click at [492, 401] on button "承認する" at bounding box center [342, 389] width 627 height 45
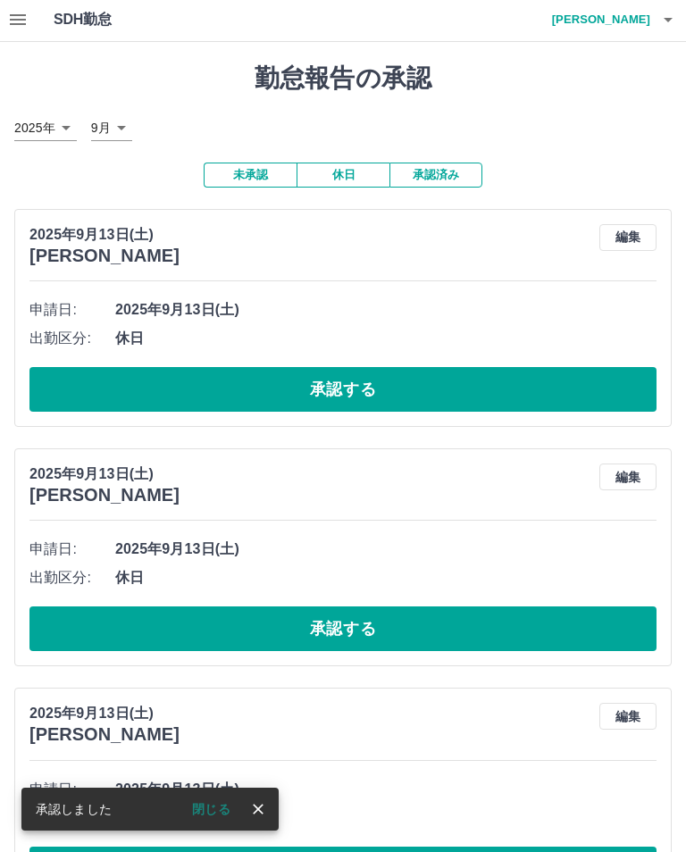
click at [587, 390] on button "承認する" at bounding box center [342, 389] width 627 height 45
click at [612, 397] on button "承認する" at bounding box center [342, 389] width 627 height 45
click at [621, 382] on button "承認する" at bounding box center [342, 389] width 627 height 45
click at [603, 401] on button "承認する" at bounding box center [342, 389] width 627 height 45
click at [598, 405] on button "承認する" at bounding box center [342, 389] width 627 height 45
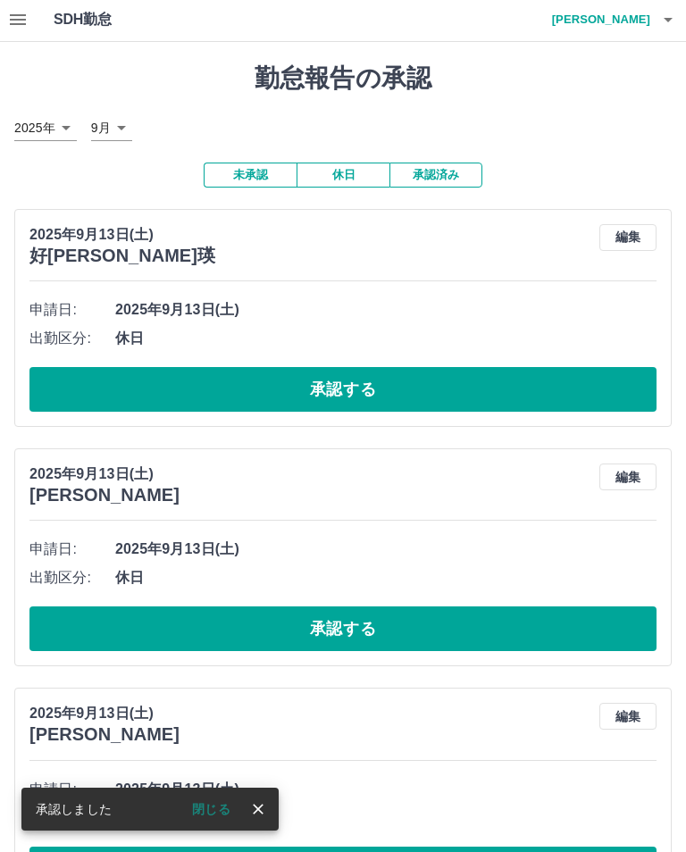
click at [598, 399] on button "承認する" at bounding box center [342, 389] width 627 height 45
click at [622, 404] on button "承認する" at bounding box center [342, 389] width 627 height 45
click at [610, 405] on button "承認する" at bounding box center [342, 389] width 627 height 45
click at [622, 406] on button "承認する" at bounding box center [342, 389] width 627 height 45
click at [591, 402] on button "承認する" at bounding box center [342, 389] width 627 height 45
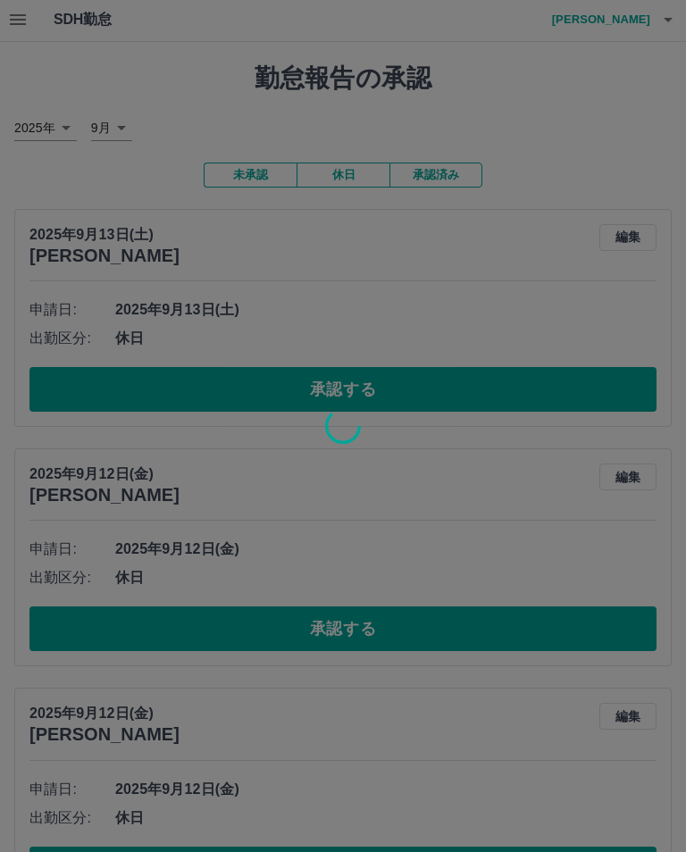
scroll to position [0, 0]
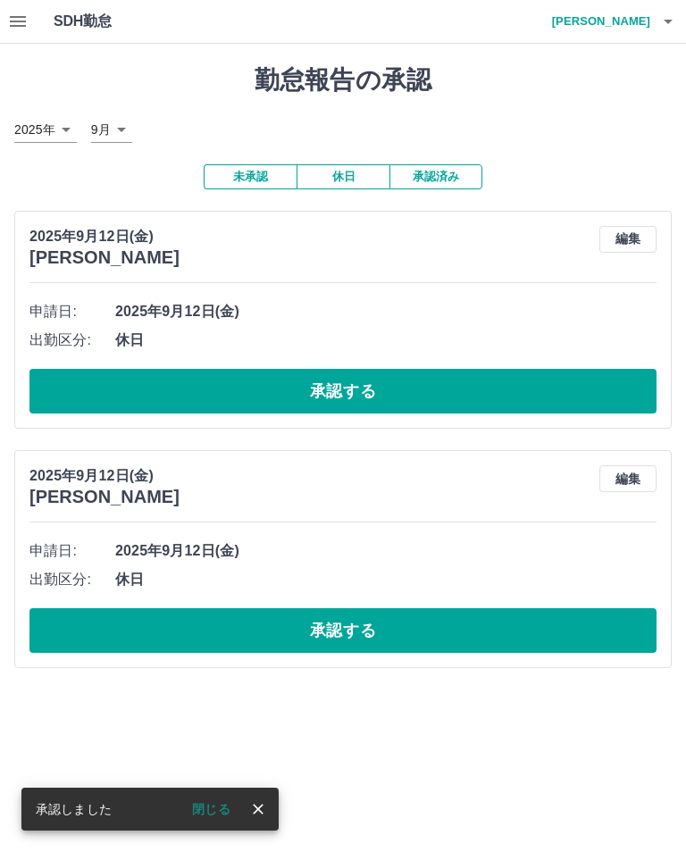
click at [628, 392] on button "承認する" at bounding box center [342, 391] width 627 height 45
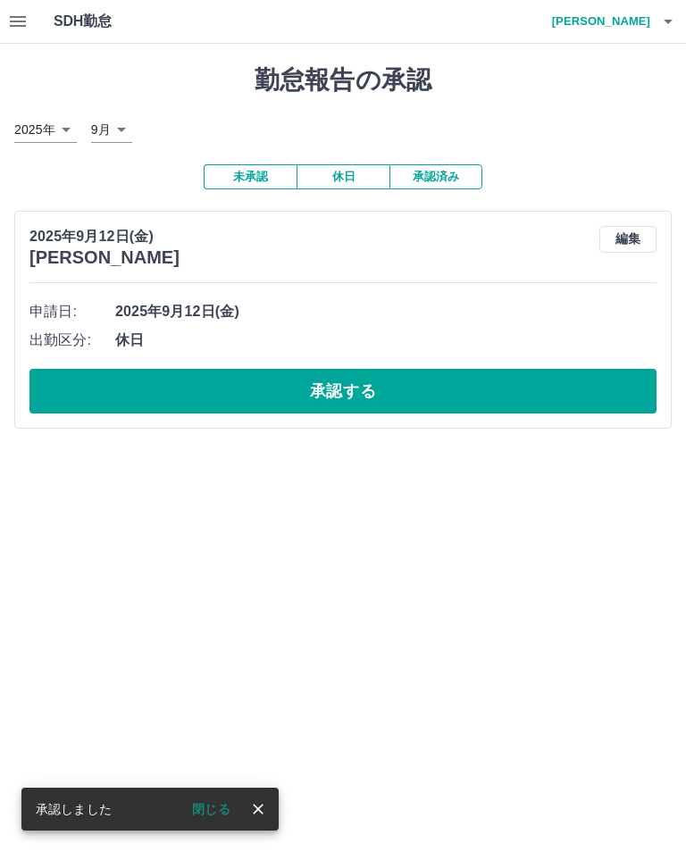
click at [614, 398] on button "承認する" at bounding box center [342, 391] width 627 height 45
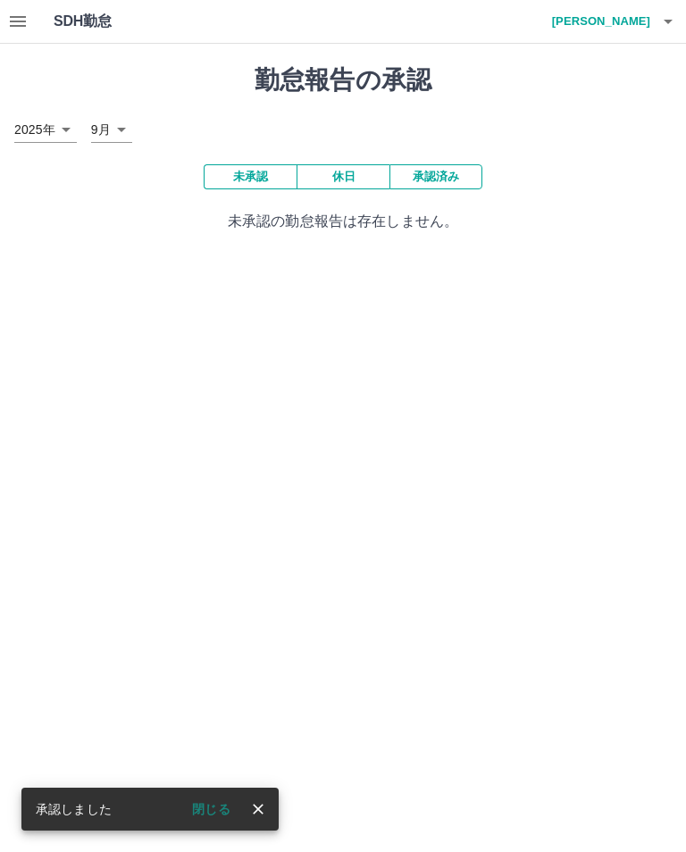
click at [673, 27] on icon "button" at bounding box center [667, 21] width 21 height 21
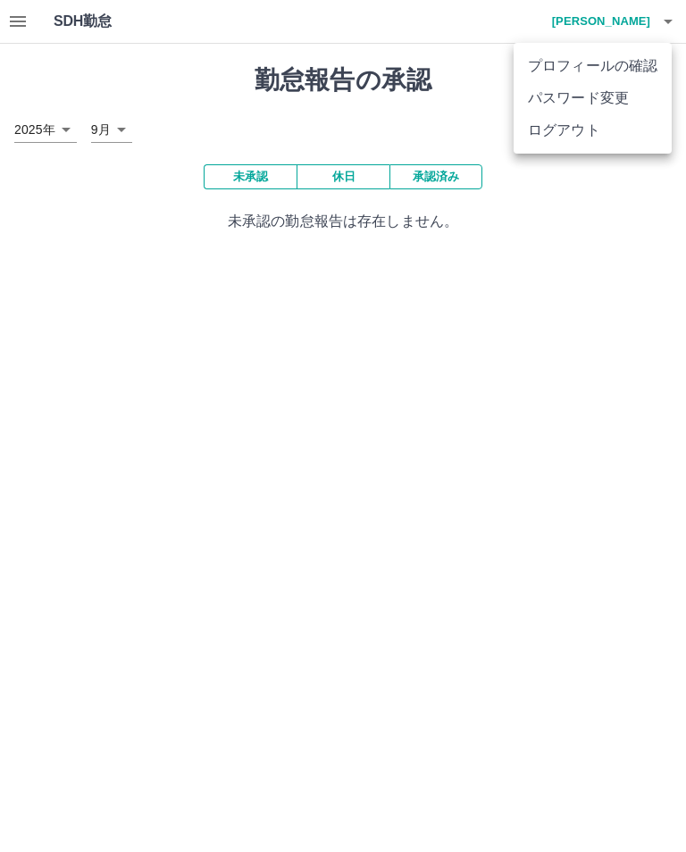
click at [579, 144] on li "ログアウト" at bounding box center [592, 130] width 158 height 32
